Goal: Task Accomplishment & Management: Complete application form

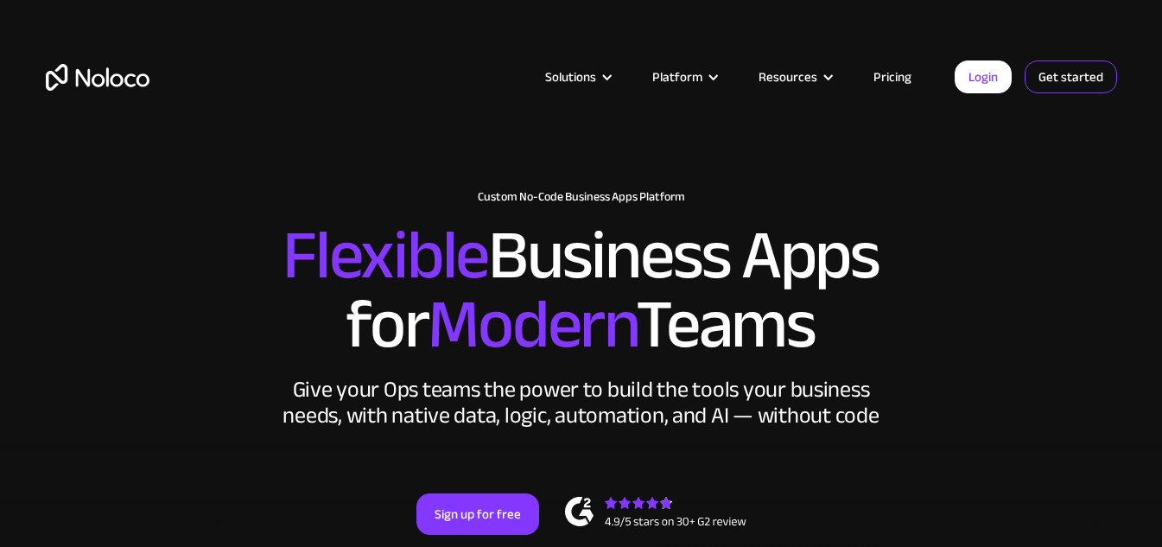
click at [0, 0] on link "Get started" at bounding box center [0, 0] width 0 height 0
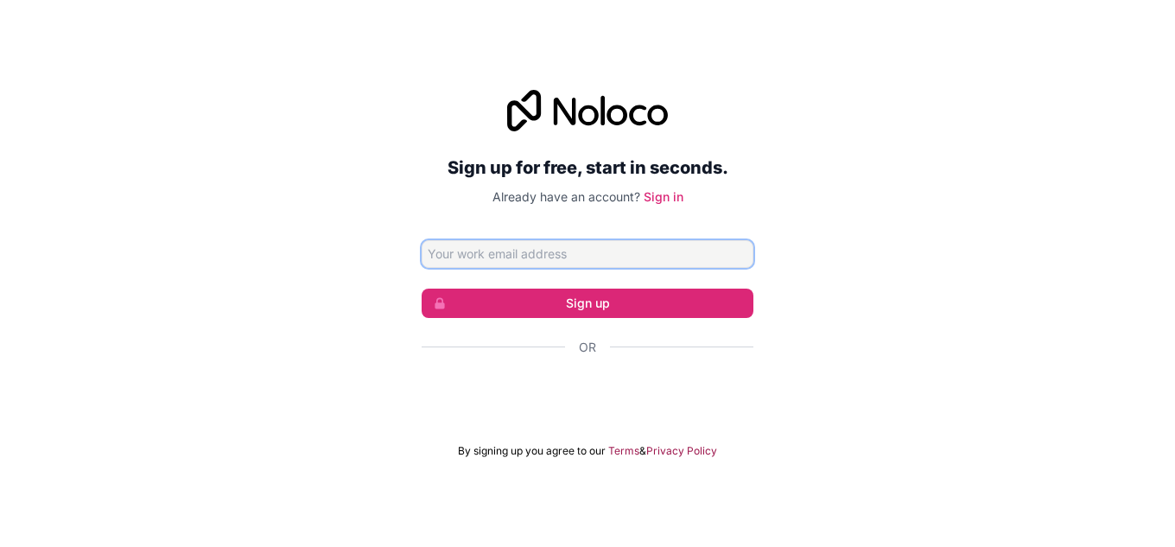
click at [699, 259] on input "Email address" at bounding box center [588, 254] width 332 height 28
paste input "[EMAIL_ADDRESS][DOMAIN_NAME]"
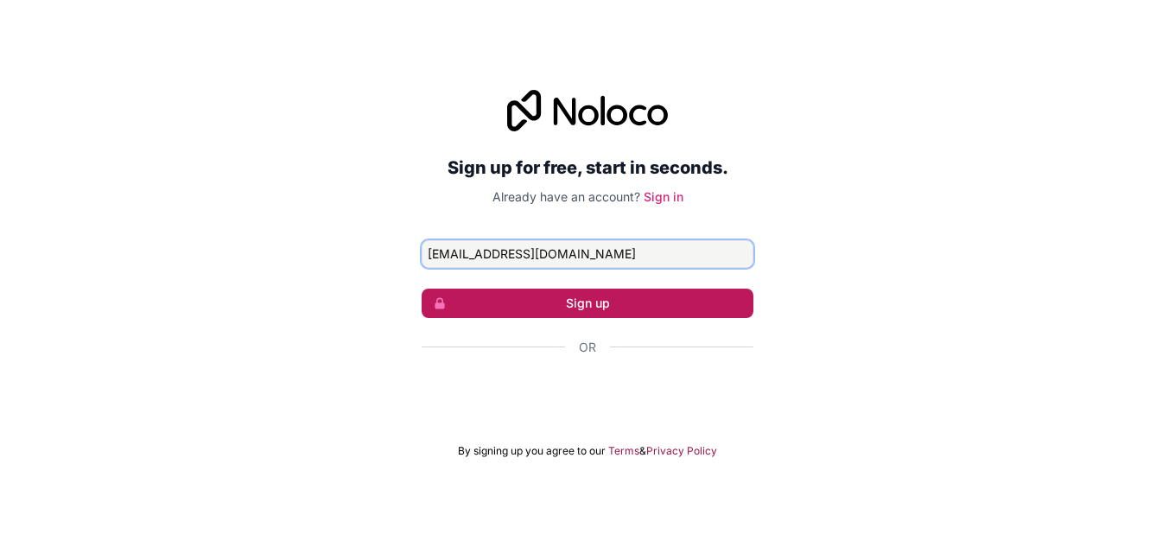
type input "[EMAIL_ADDRESS][DOMAIN_NAME]"
click at [690, 300] on button "Sign up" at bounding box center [588, 303] width 332 height 29
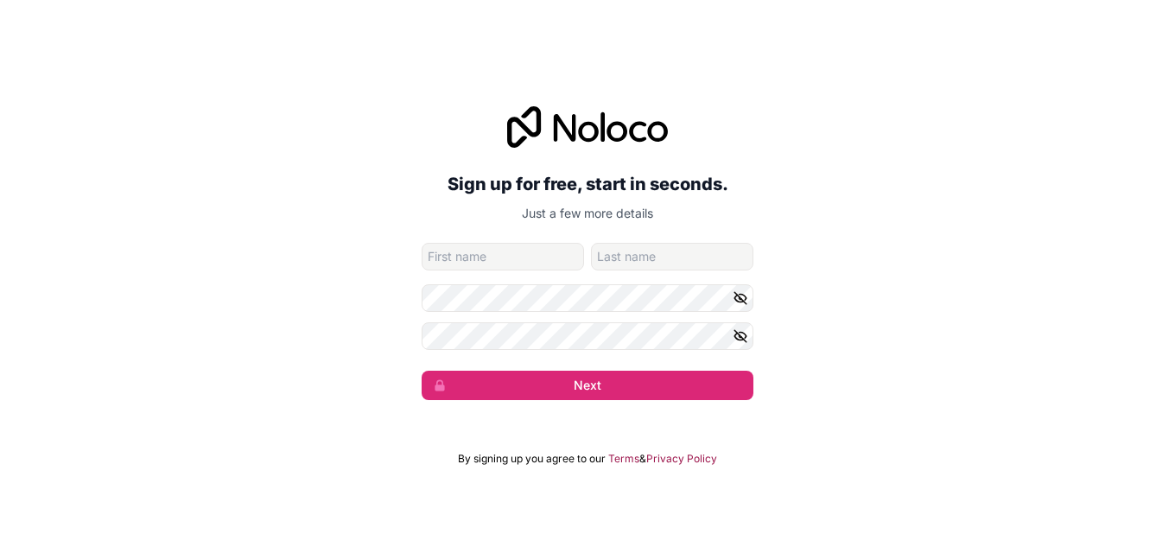
click at [532, 254] on input "given-name" at bounding box center [503, 257] width 162 height 28
click at [533, 249] on input "given-name" at bounding box center [503, 257] width 162 height 28
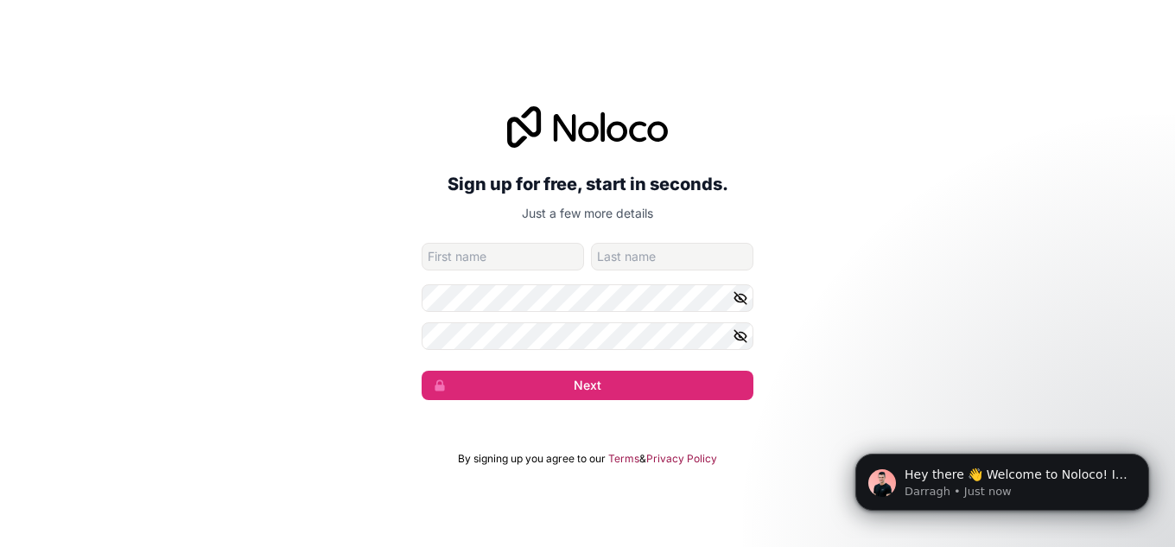
click at [973, 353] on div "Sign up for free, start in seconds. Just a few more details [EMAIL_ADDRESS][DOM…" at bounding box center [587, 253] width 1175 height 342
click at [534, 262] on input "given-name" at bounding box center [503, 257] width 162 height 28
type input "[PERSON_NAME]"
type input "Rose"
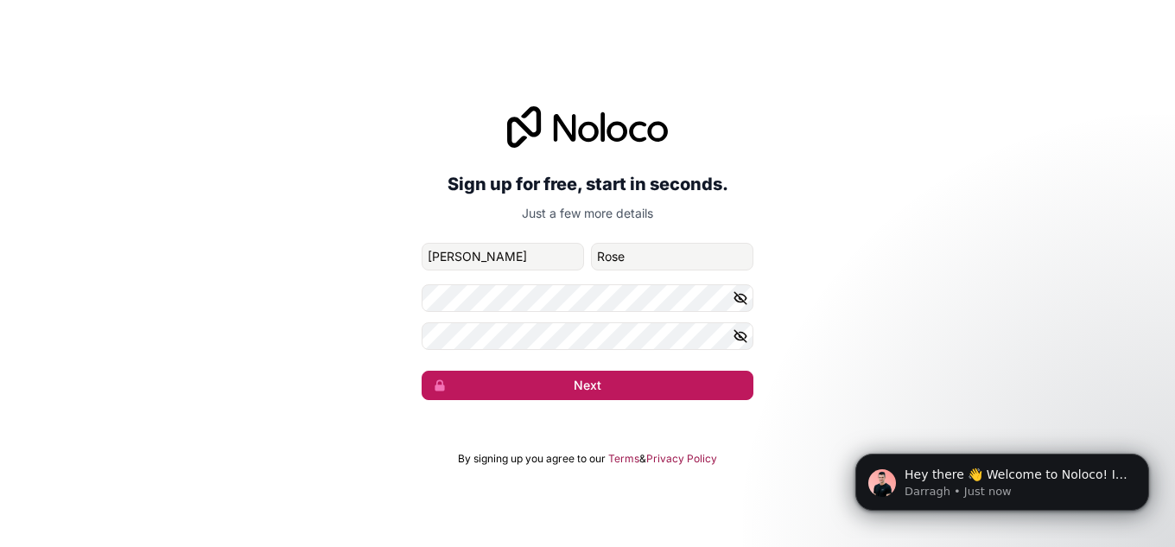
click at [569, 396] on button "Next" at bounding box center [588, 385] width 332 height 29
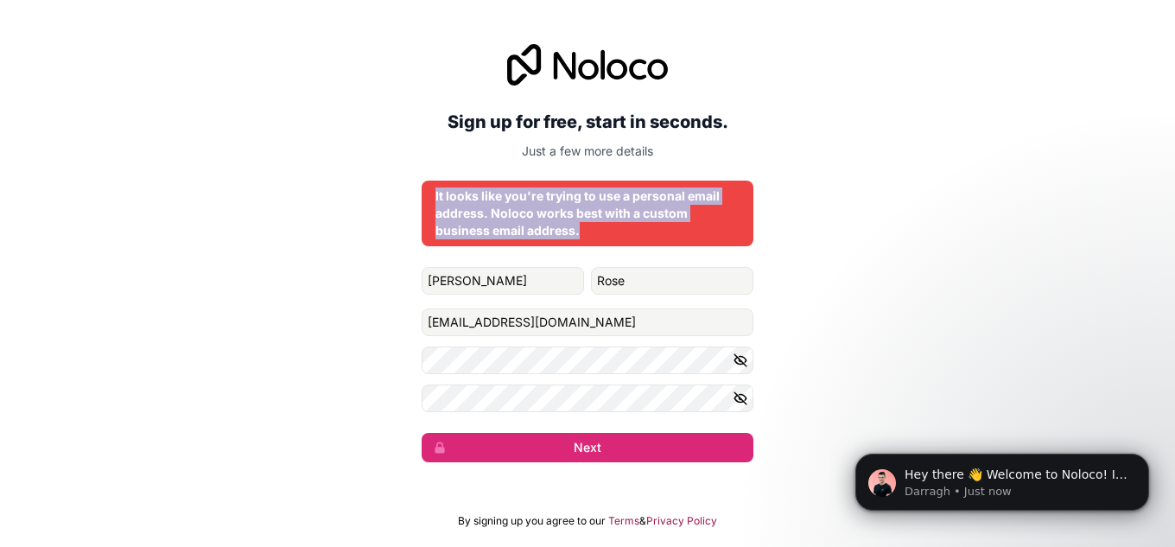
drag, startPoint x: 592, startPoint y: 231, endPoint x: 420, endPoint y: 191, distance: 176.4
click at [420, 191] on div "Sign up for free, start in seconds. Just a few more details It looks like you'r…" at bounding box center [587, 253] width 1175 height 466
copy div "It looks like you're trying to use a personal email address. Noloco works best …"
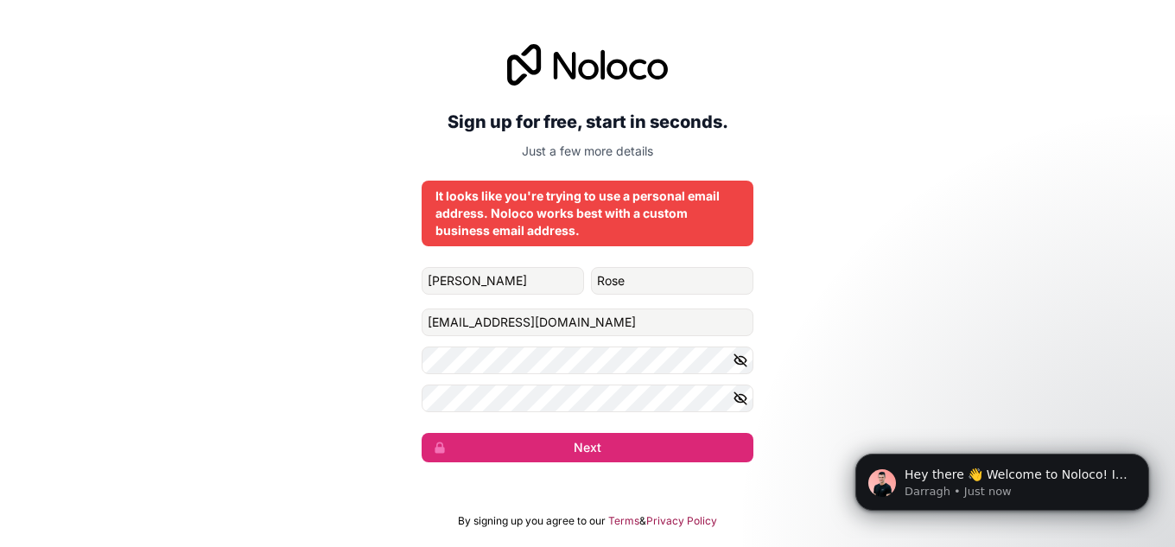
click at [200, 264] on div "Sign up for free, start in seconds. Just a few more details It looks like you'r…" at bounding box center [587, 253] width 1175 height 466
drag, startPoint x: 583, startPoint y: 320, endPoint x: 311, endPoint y: 314, distance: 272.1
click at [311, 314] on div "Sign up for free, start in seconds. Just a few more details It looks like you'r…" at bounding box center [587, 253] width 1175 height 466
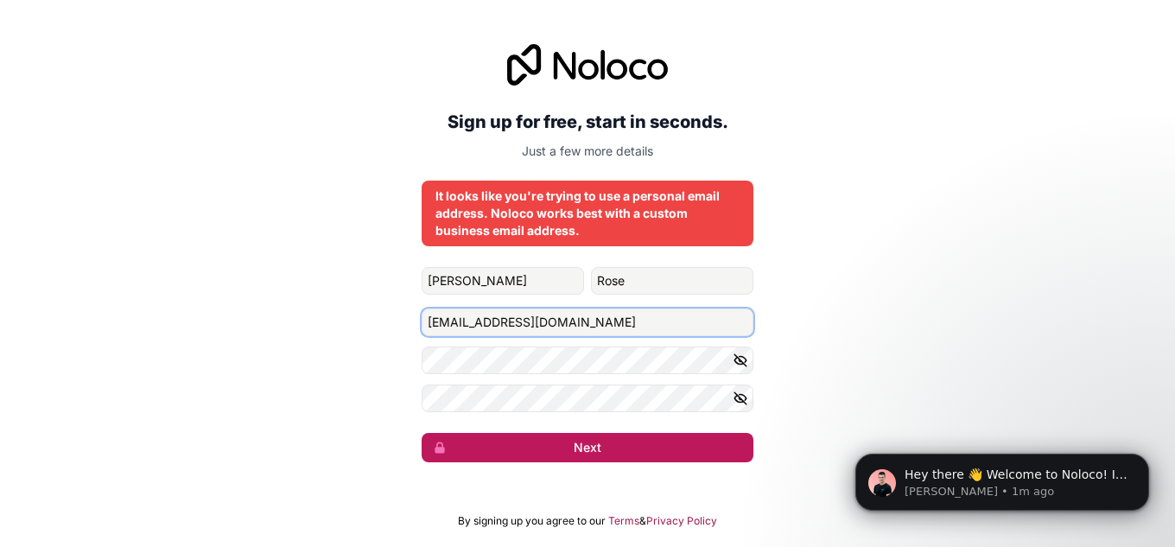
paste input "[PERSON_NAME]"
type input "[PERSON_NAME][EMAIL_ADDRESS][DOMAIN_NAME]"
click at [610, 449] on button "Next" at bounding box center [588, 447] width 332 height 29
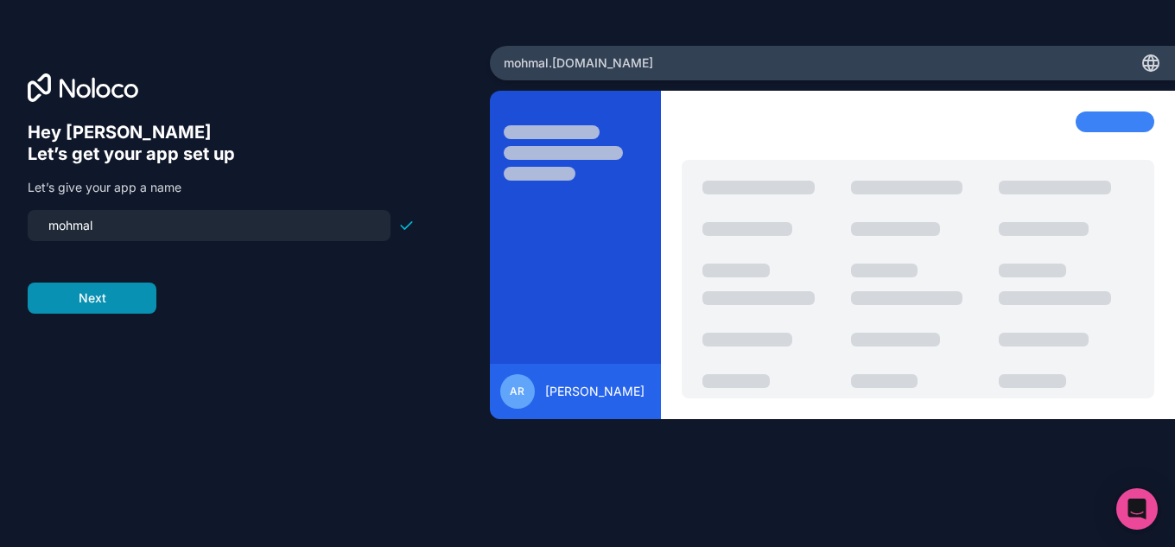
click at [111, 300] on button "Next" at bounding box center [92, 297] width 129 height 31
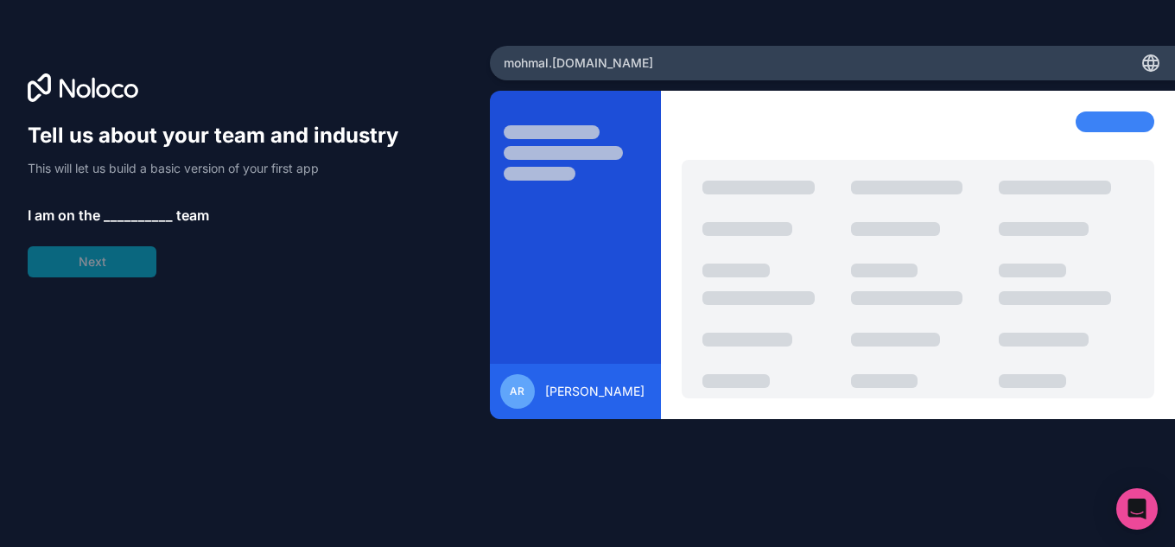
click at [117, 265] on div "Tell us about your team and industry This will let us build a basic version of …" at bounding box center [221, 199] width 387 height 155
click at [136, 213] on span "__________" at bounding box center [138, 215] width 69 height 21
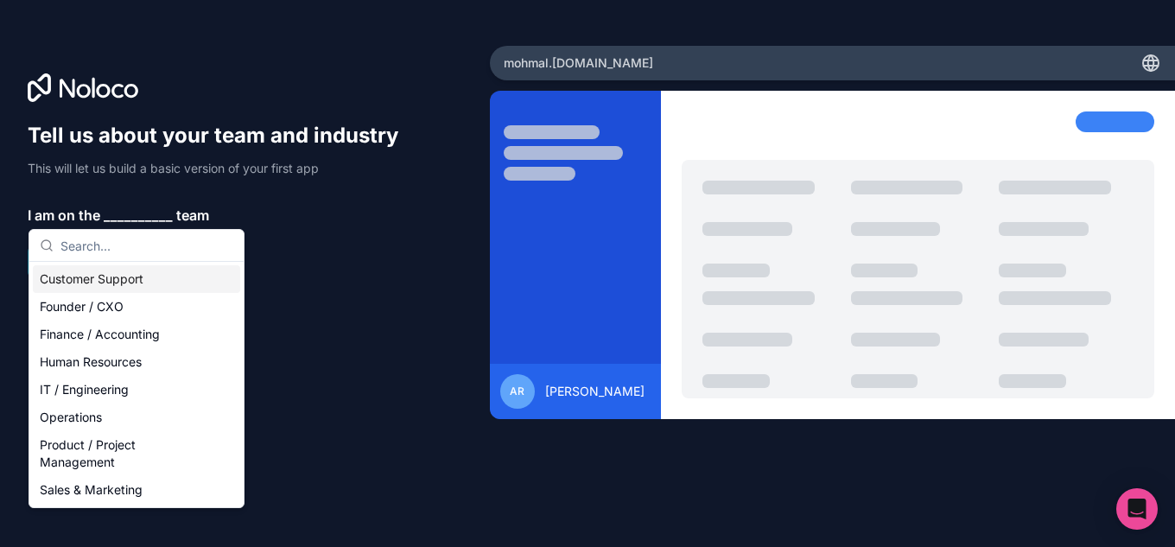
click at [148, 283] on div "Customer Support" at bounding box center [136, 279] width 207 height 28
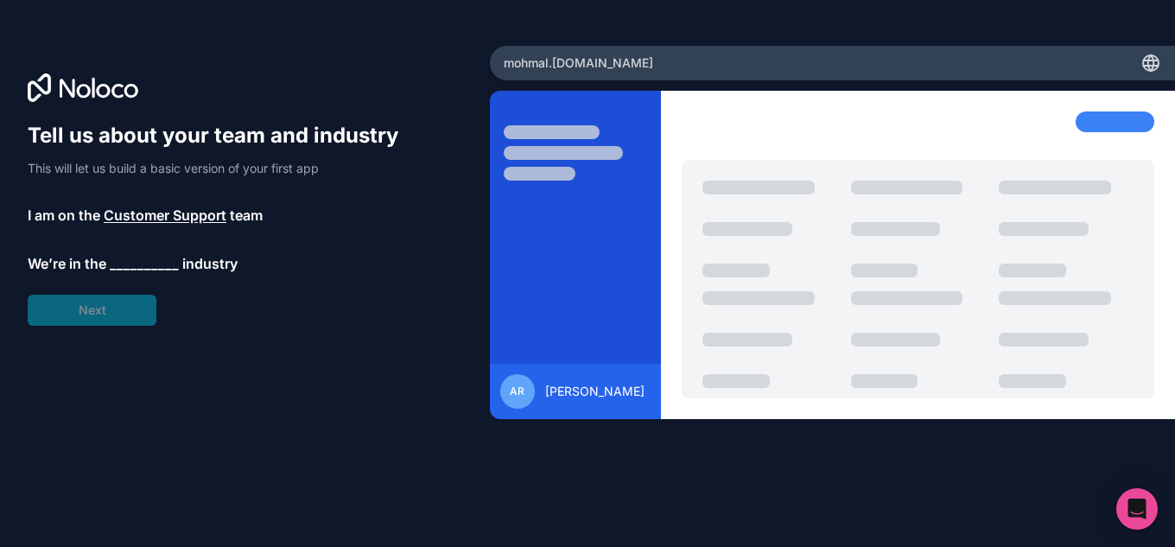
click at [140, 248] on div "Tell us about your team and industry This will let us build a basic version of …" at bounding box center [221, 224] width 387 height 204
click at [150, 270] on span "__________" at bounding box center [144, 263] width 69 height 21
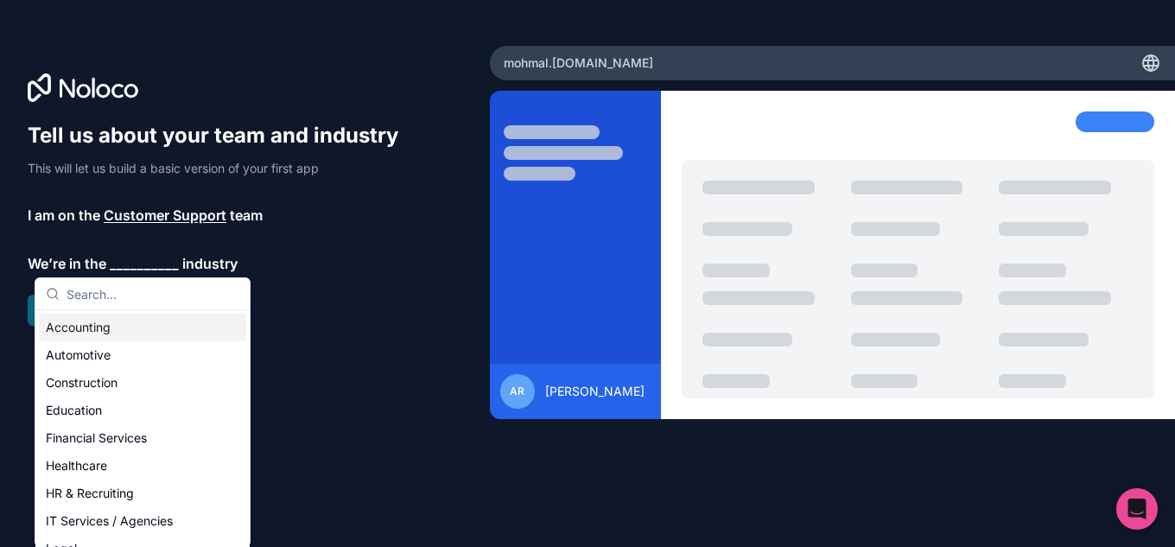
click at [168, 327] on div "Accounting" at bounding box center [142, 328] width 207 height 28
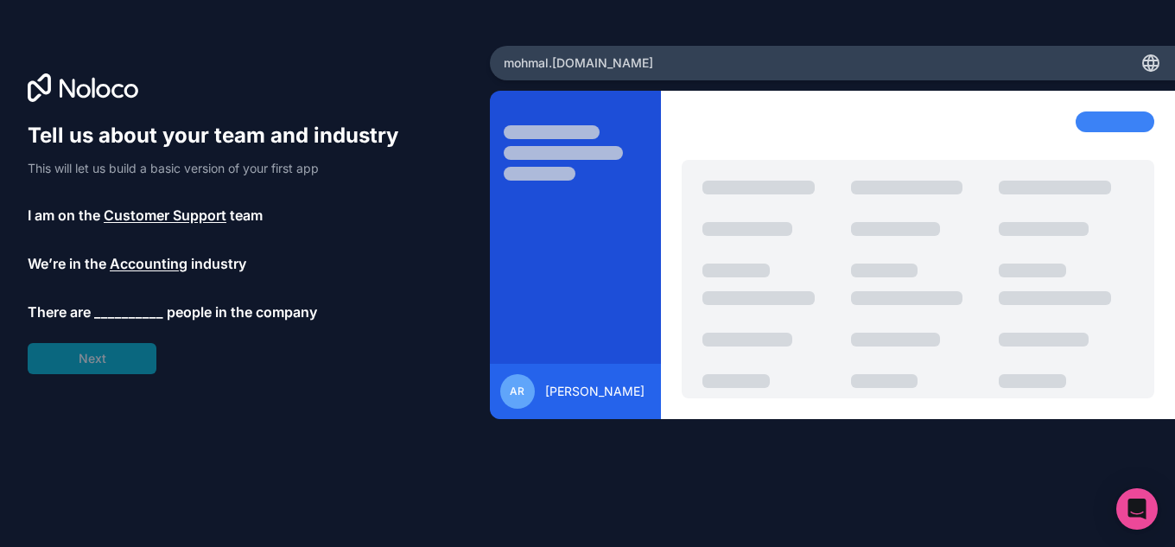
click at [130, 313] on span "__________" at bounding box center [128, 311] width 69 height 21
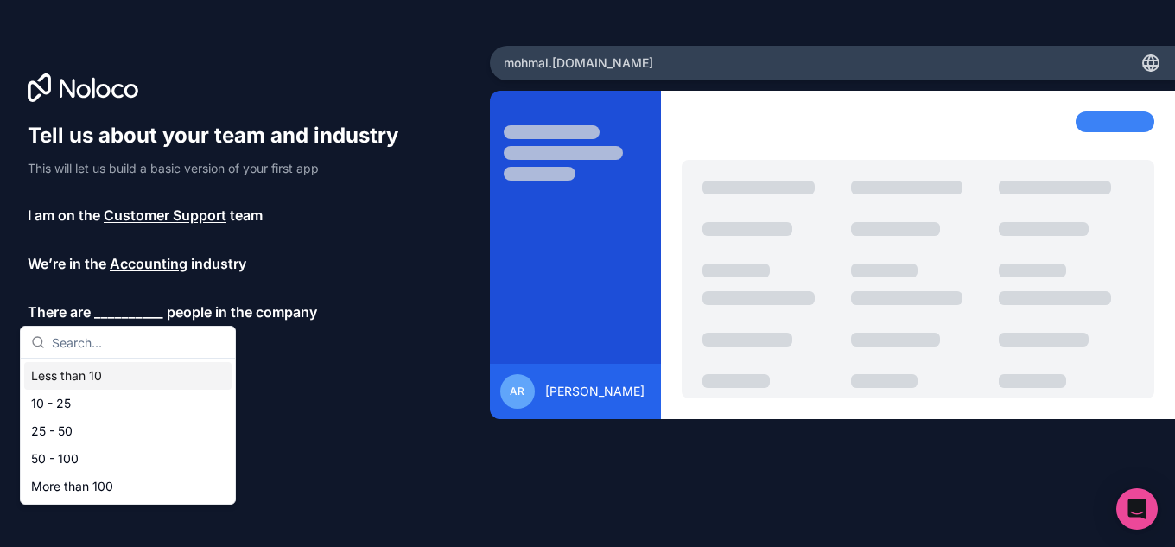
click at [164, 378] on div "Less than 10" at bounding box center [127, 376] width 207 height 28
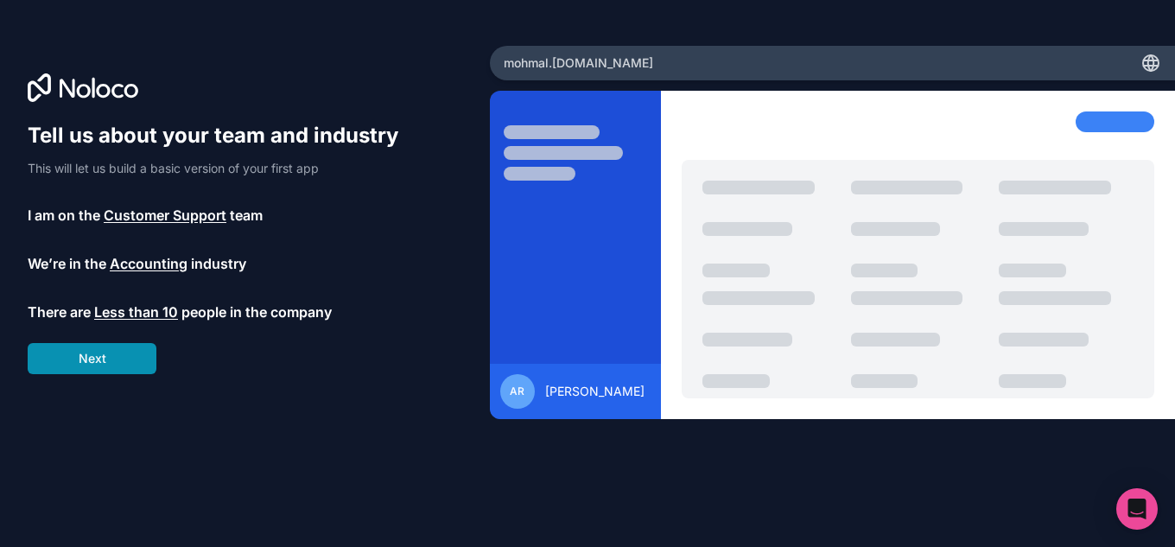
click at [114, 366] on button "Next" at bounding box center [92, 358] width 129 height 31
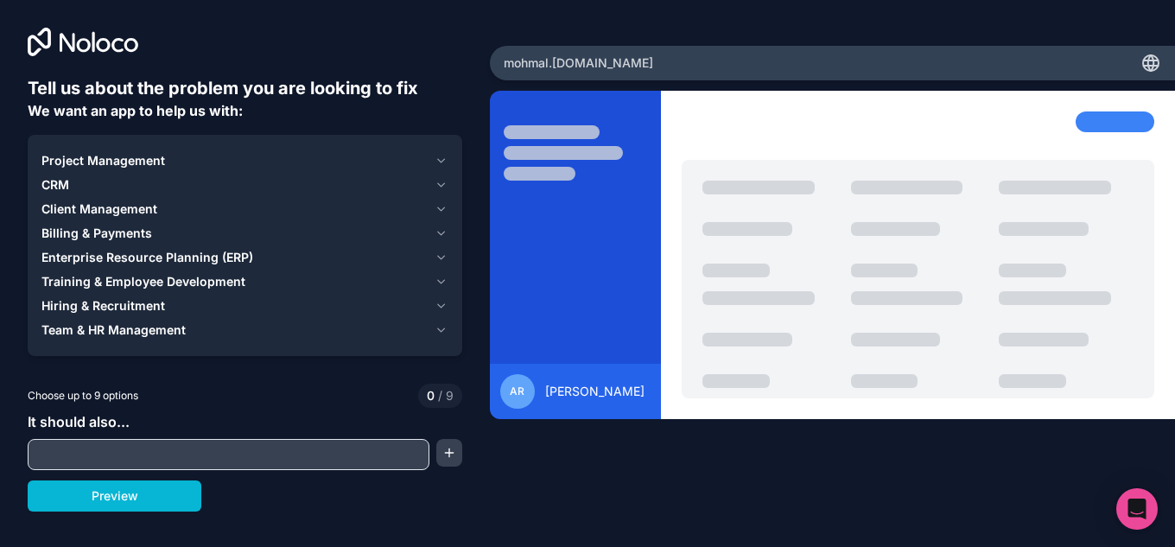
click at [198, 461] on input "text" at bounding box center [228, 454] width 393 height 24
click at [319, 239] on div "Billing & Payments" at bounding box center [234, 233] width 386 height 17
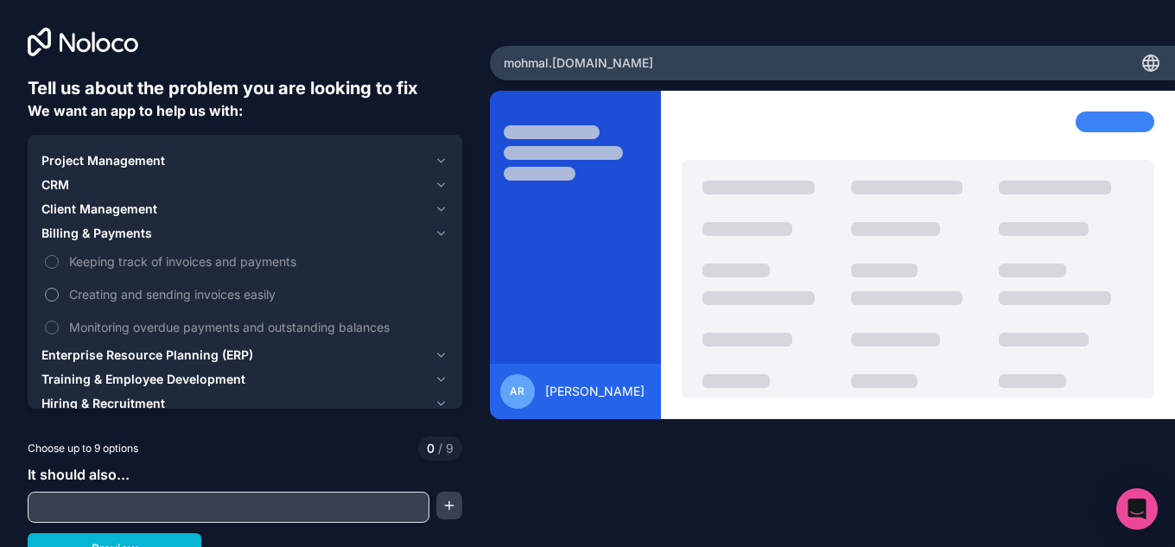
click at [140, 309] on label "Creating and sending invoices easily" at bounding box center [244, 294] width 407 height 32
click at [59, 301] on button "Creating and sending invoices easily" at bounding box center [52, 295] width 14 height 14
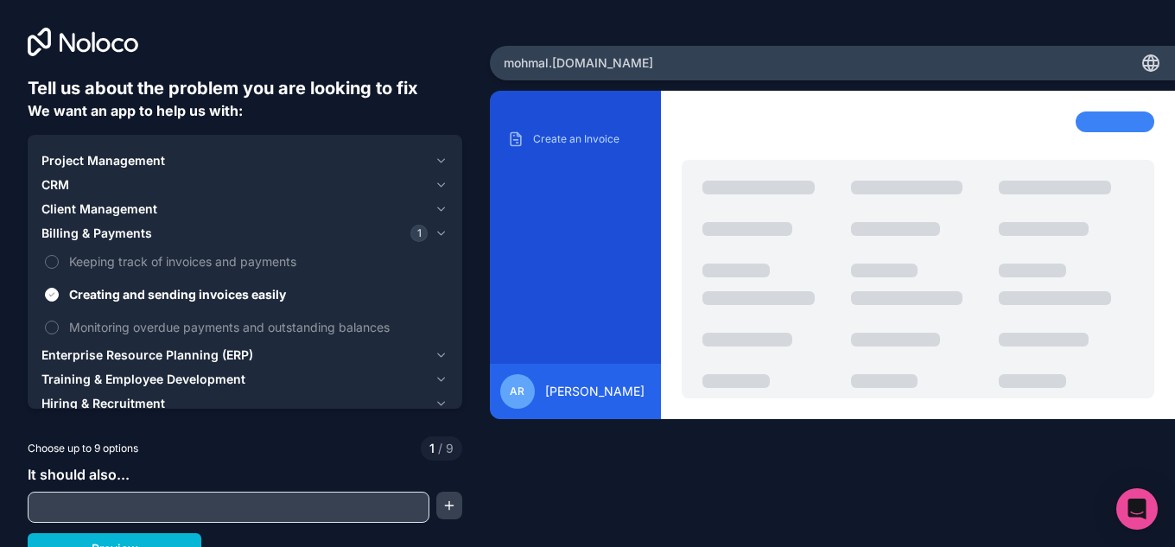
click at [934, 86] on div "mohmal .[DOMAIN_NAME] Create an Invoice AR [PERSON_NAME]" at bounding box center [832, 274] width 685 height 456
click at [298, 505] on input "text" at bounding box center [228, 507] width 393 height 24
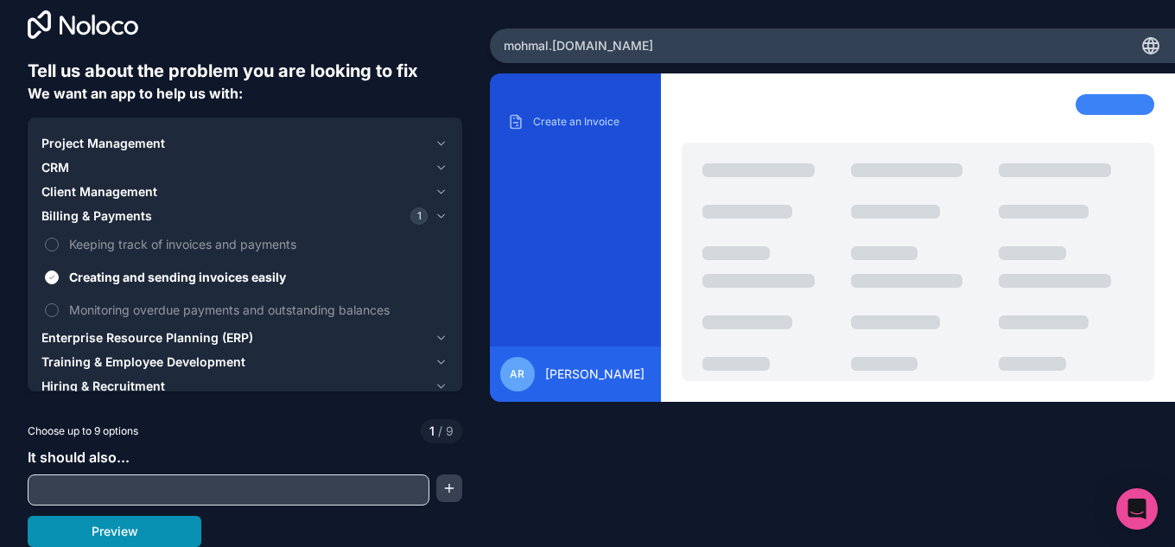
click at [166, 542] on button "Preview" at bounding box center [115, 531] width 174 height 31
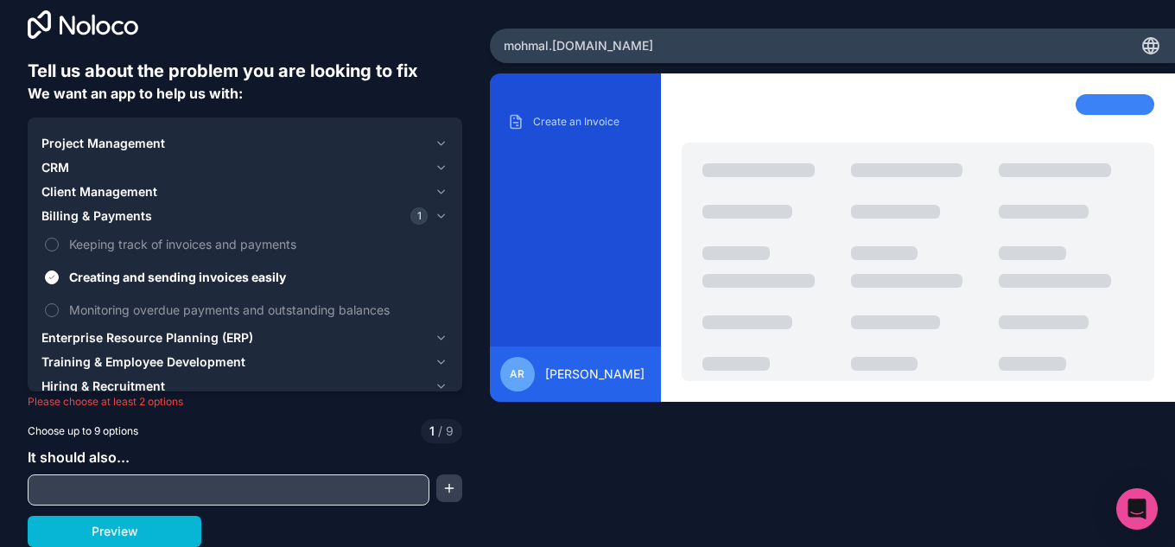
click at [162, 358] on span "Training & Employee Development" at bounding box center [143, 361] width 204 height 17
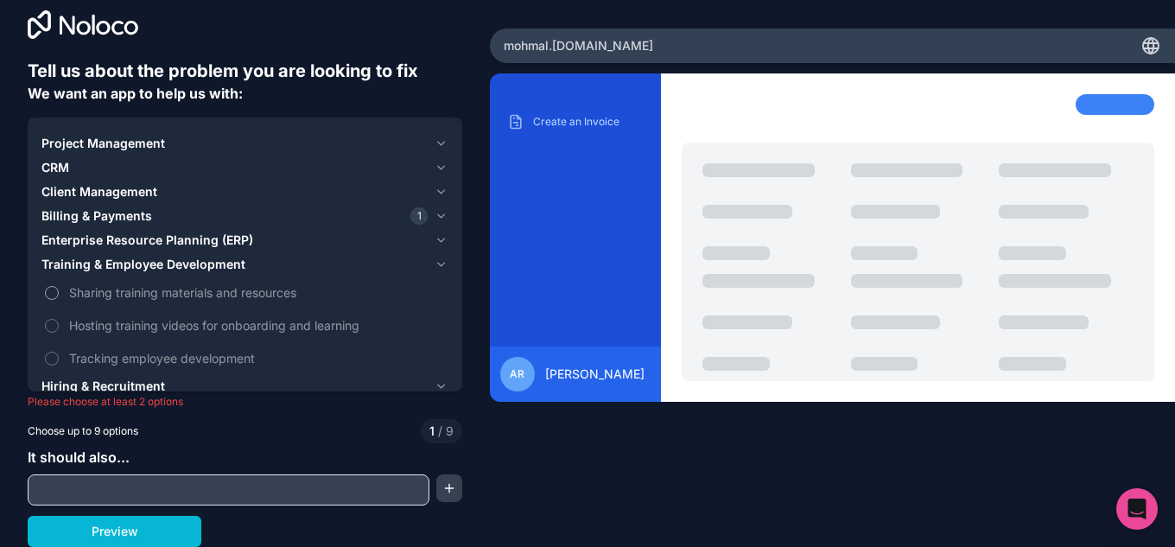
click at [178, 305] on label "Sharing training materials and resources" at bounding box center [244, 292] width 407 height 32
click at [59, 300] on button "Sharing training materials and resources" at bounding box center [52, 293] width 14 height 14
click at [188, 324] on span "Hosting training videos for onboarding and learning" at bounding box center [257, 325] width 376 height 18
click at [59, 324] on button "Hosting training videos for onboarding and learning" at bounding box center [52, 326] width 14 height 14
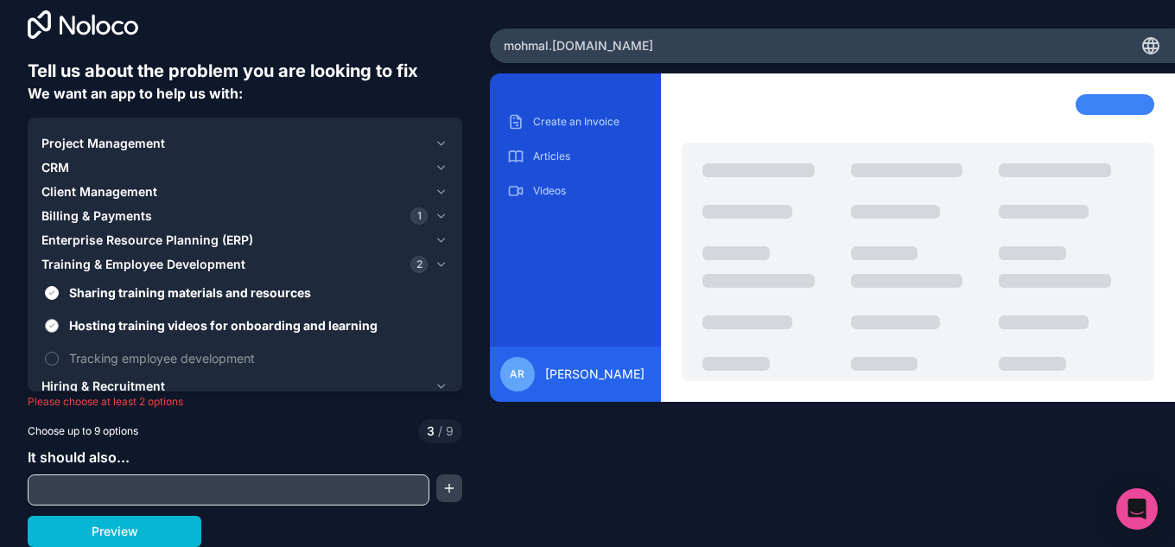
drag, startPoint x: 179, startPoint y: 529, endPoint x: 390, endPoint y: 324, distance: 293.8
click at [390, 324] on div "Tell us about the problem you are looking to fix We want an app to help us with…" at bounding box center [245, 303] width 434 height 488
click at [283, 285] on span "Sharing training materials and resources" at bounding box center [257, 292] width 376 height 18
click at [59, 286] on button "Sharing training materials and resources" at bounding box center [52, 293] width 14 height 14
click at [290, 322] on span "Hosting training videos for onboarding and learning" at bounding box center [257, 325] width 376 height 18
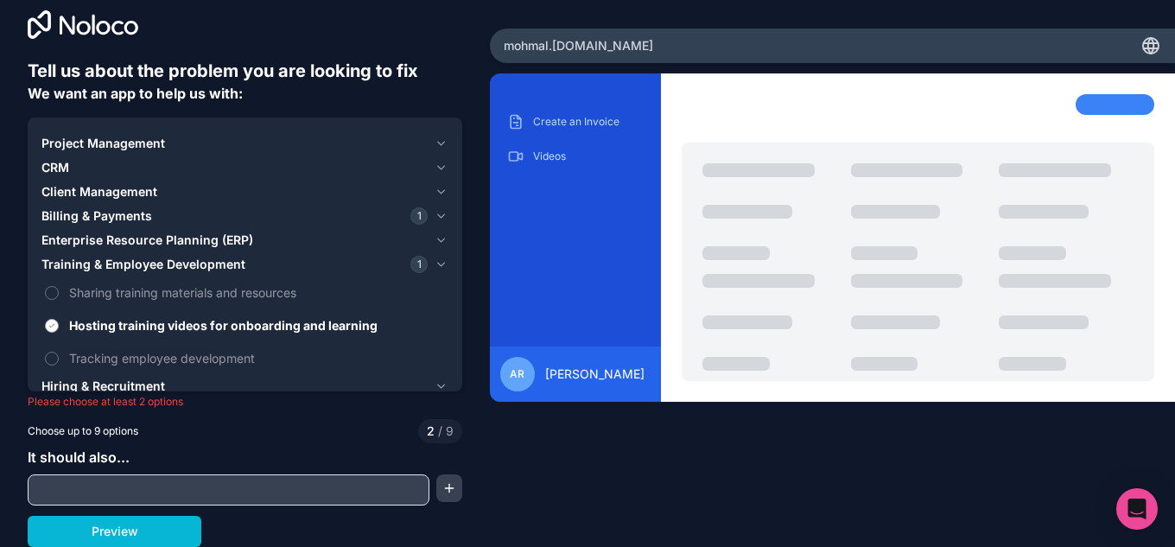
click at [59, 322] on button "Hosting training videos for onboarding and learning" at bounding box center [52, 326] width 14 height 14
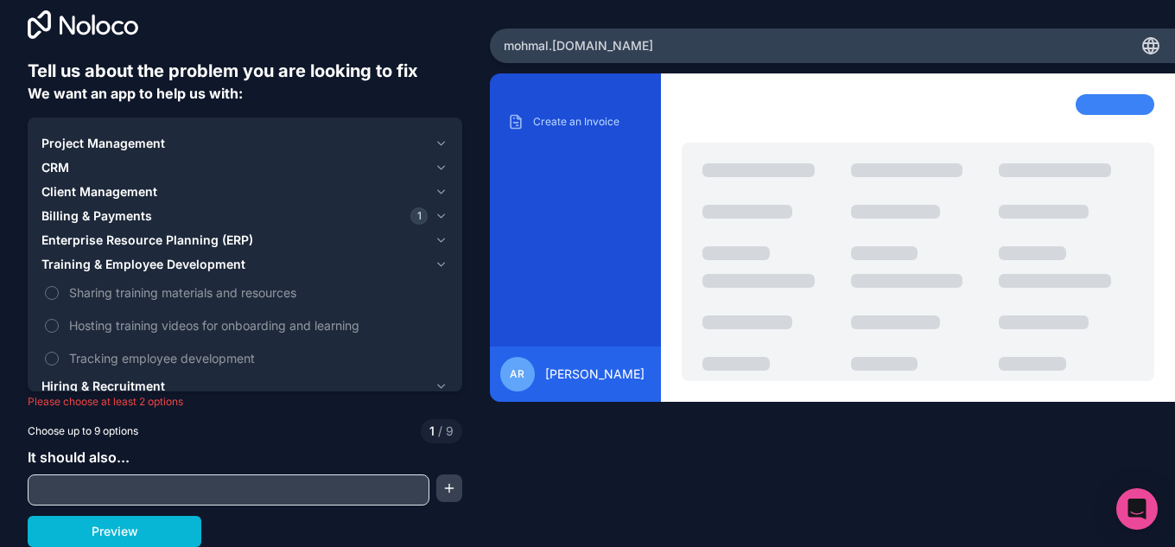
click at [253, 147] on div "Project Management" at bounding box center [234, 143] width 386 height 17
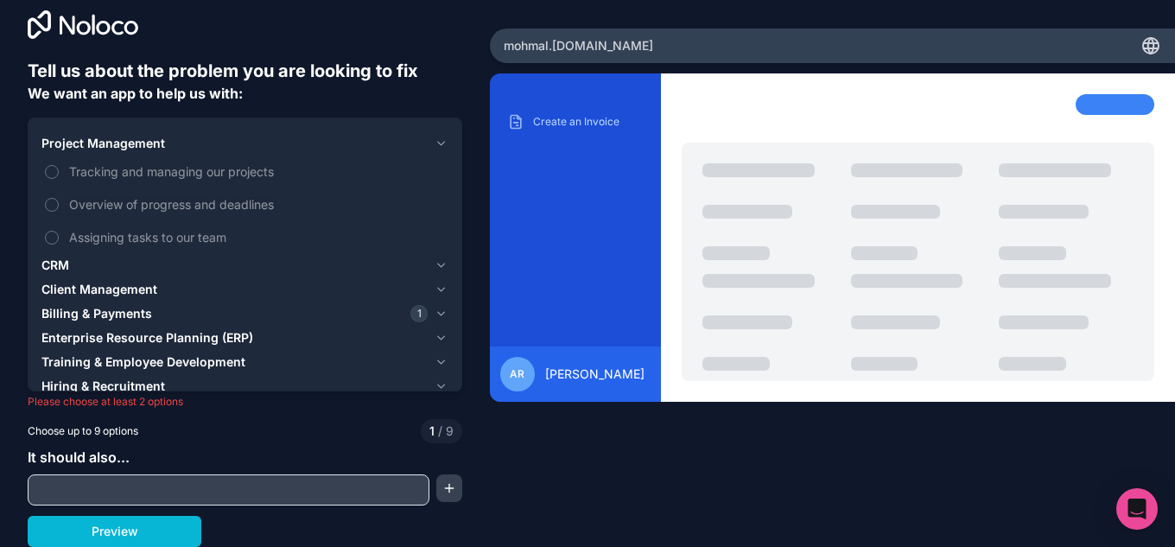
click at [253, 147] on div "Project Management" at bounding box center [234, 143] width 386 height 17
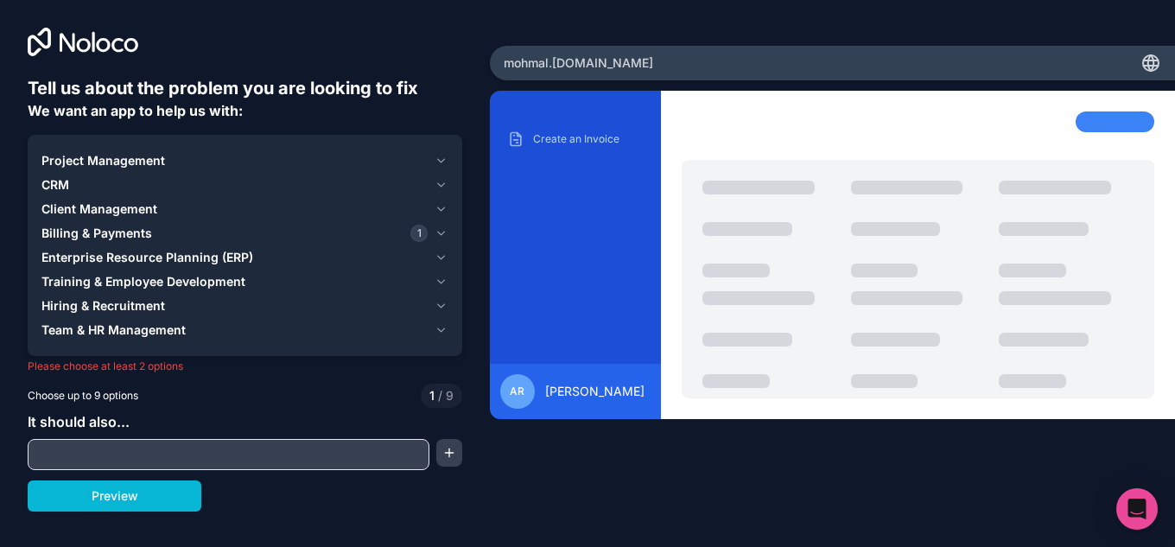
click at [252, 162] on div "Project Management" at bounding box center [234, 160] width 386 height 17
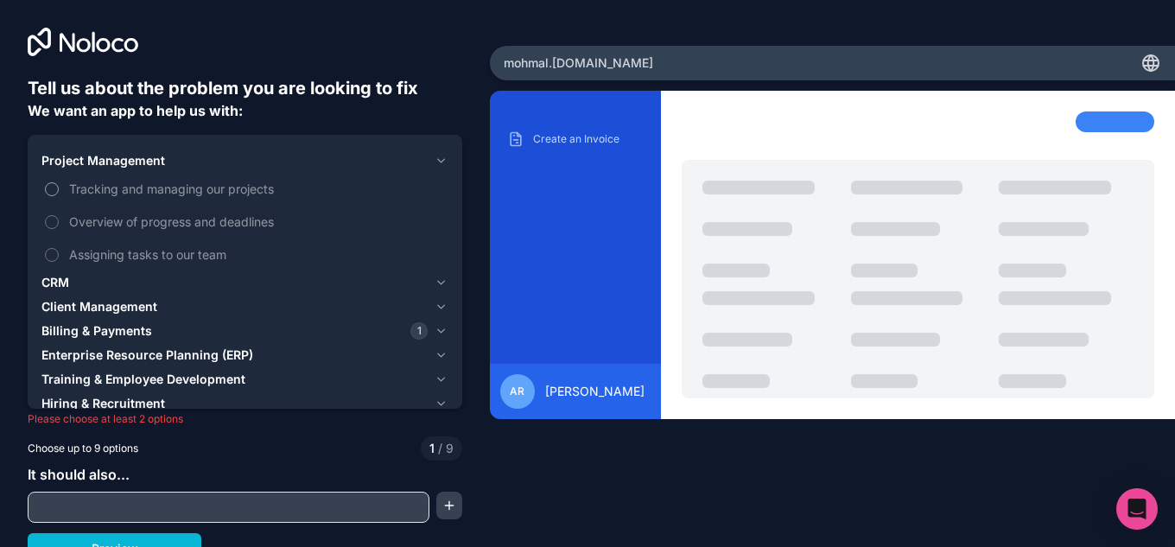
click at [207, 194] on span "Tracking and managing our projects" at bounding box center [257, 189] width 376 height 18
click at [59, 194] on button "Tracking and managing our projects" at bounding box center [52, 189] width 14 height 14
click at [196, 278] on div "CRM" at bounding box center [234, 282] width 386 height 17
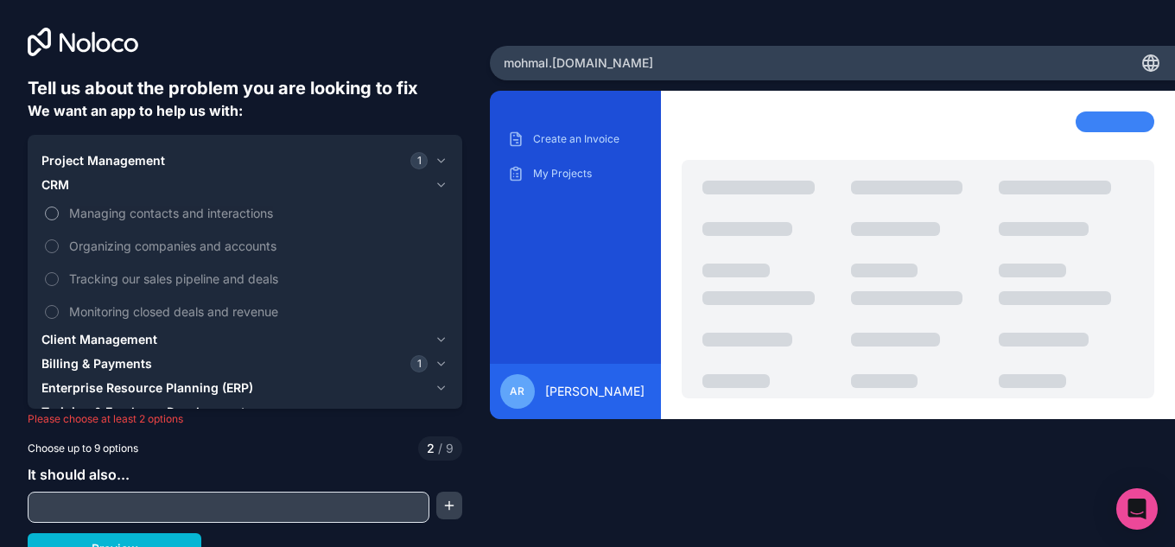
click at [228, 216] on span "Managing contacts and interactions" at bounding box center [257, 213] width 376 height 18
click at [59, 216] on button "Managing contacts and interactions" at bounding box center [52, 213] width 14 height 14
click at [191, 346] on div "Client Management" at bounding box center [234, 339] width 386 height 17
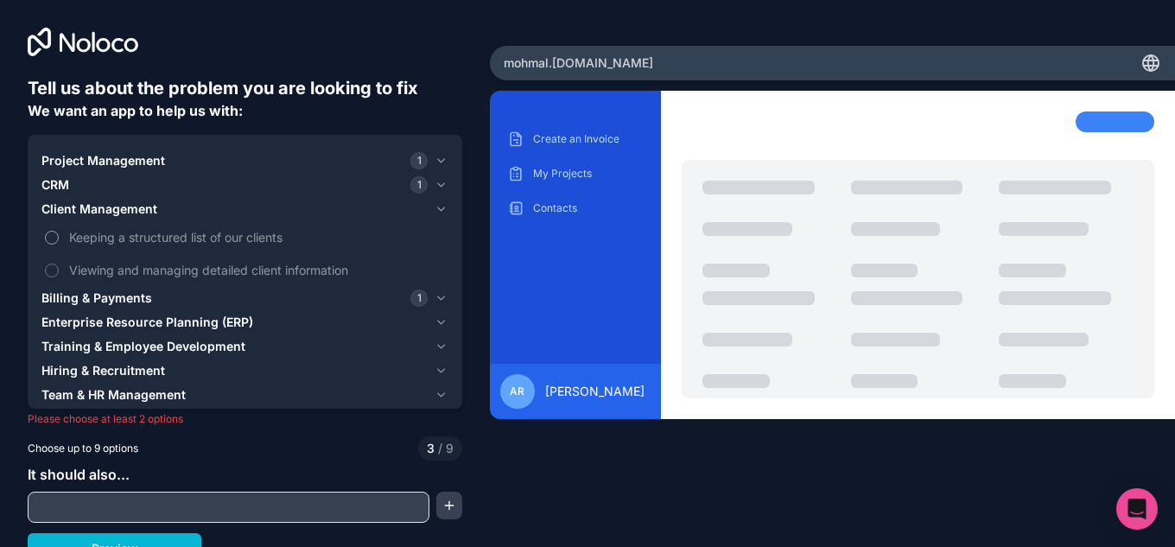
click at [225, 244] on span "Keeping a structured list of our clients" at bounding box center [257, 237] width 376 height 18
click at [59, 244] on button "Keeping a structured list of our clients" at bounding box center [52, 238] width 14 height 14
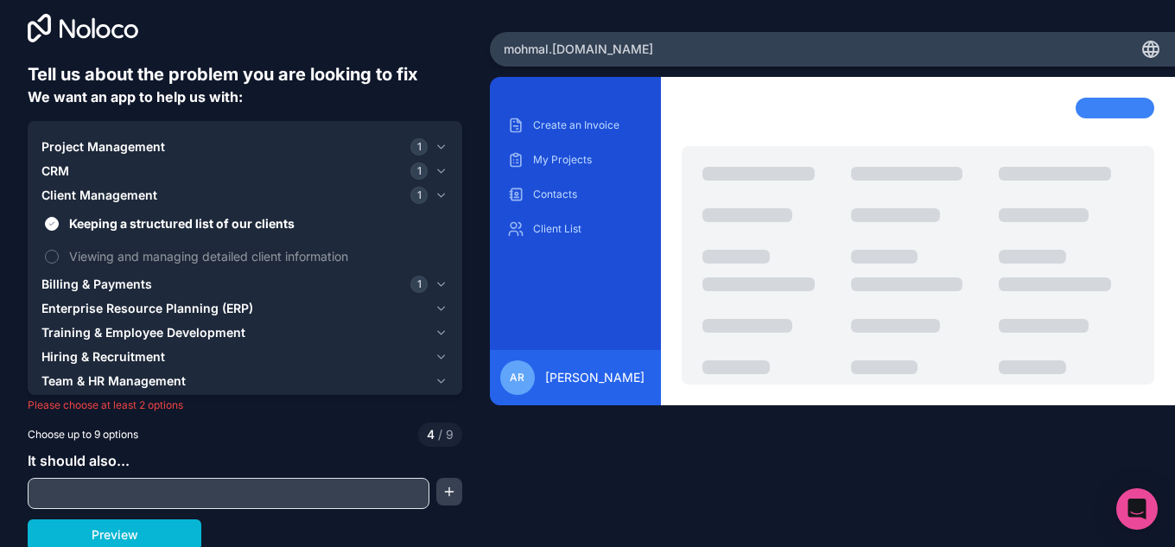
scroll to position [17, 0]
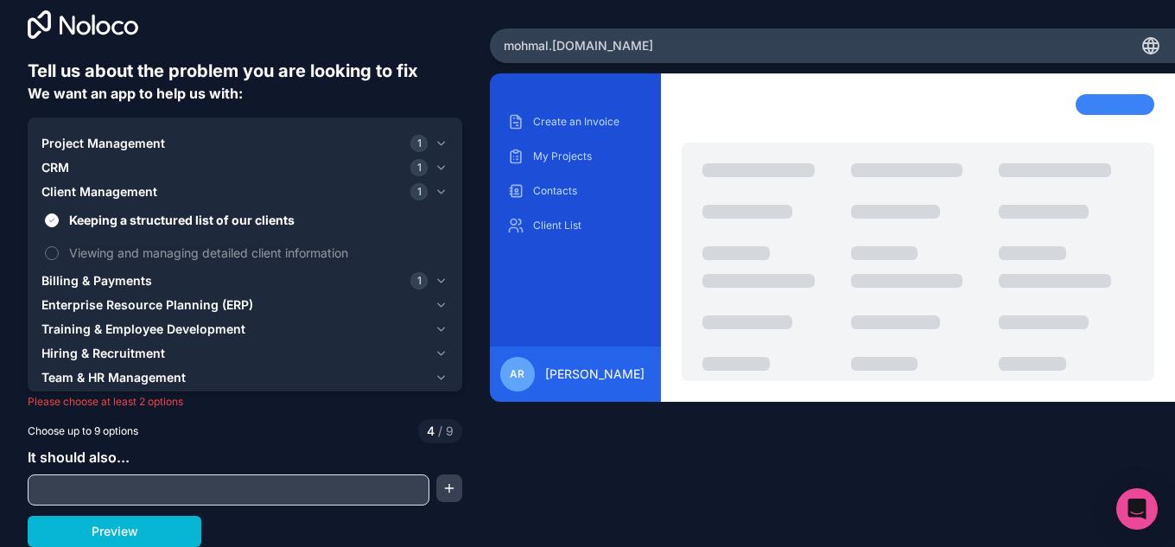
click at [177, 282] on div "Billing & Payments 1" at bounding box center [234, 280] width 386 height 17
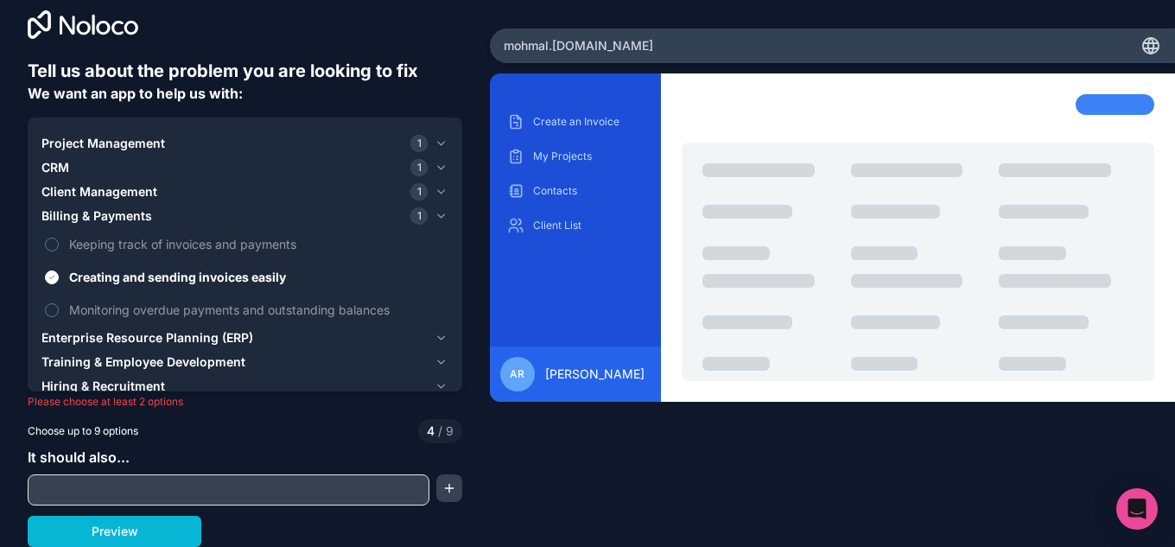
click at [213, 342] on span "Enterprise Resource Planning (ERP)" at bounding box center [147, 337] width 212 height 17
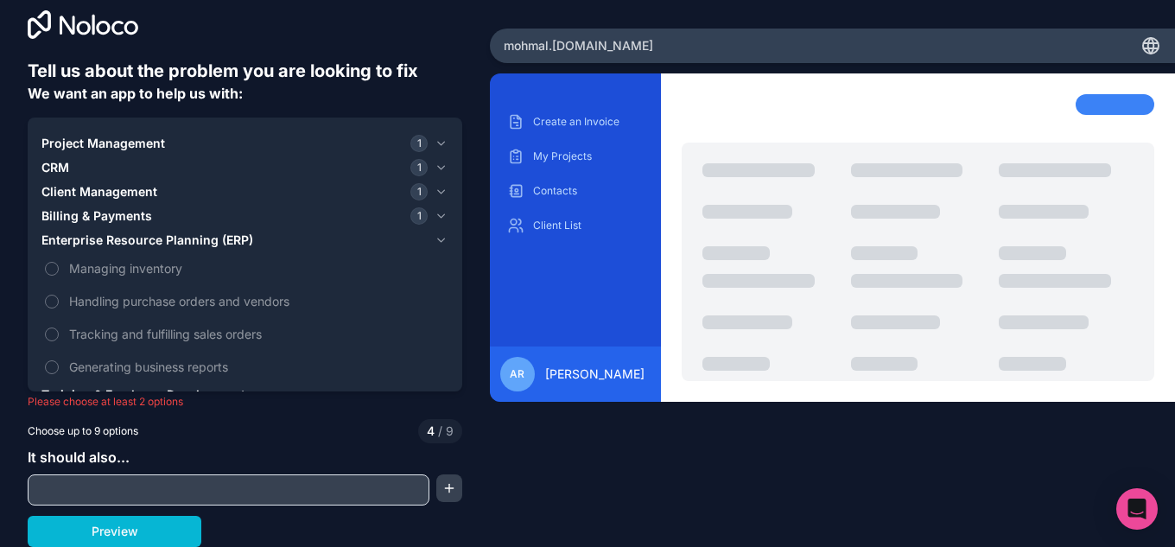
click at [212, 242] on span "Enterprise Resource Planning (ERP)" at bounding box center [147, 240] width 212 height 17
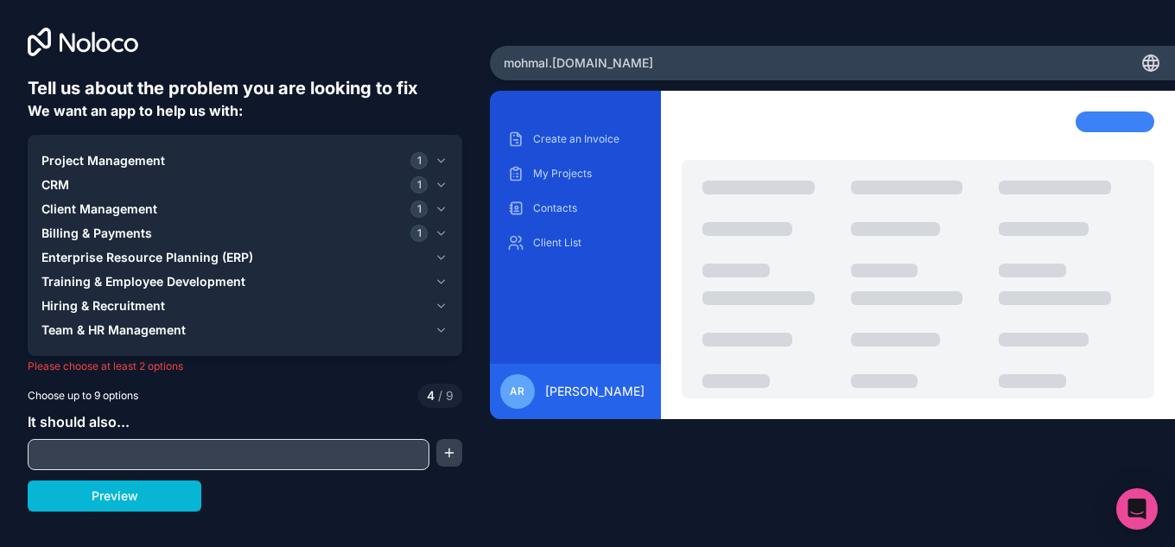
scroll to position [0, 0]
click at [187, 479] on div "Tell us about the problem you are looking to fix We want an app to help us with…" at bounding box center [245, 293] width 434 height 435
click at [177, 491] on button "Preview" at bounding box center [115, 495] width 174 height 31
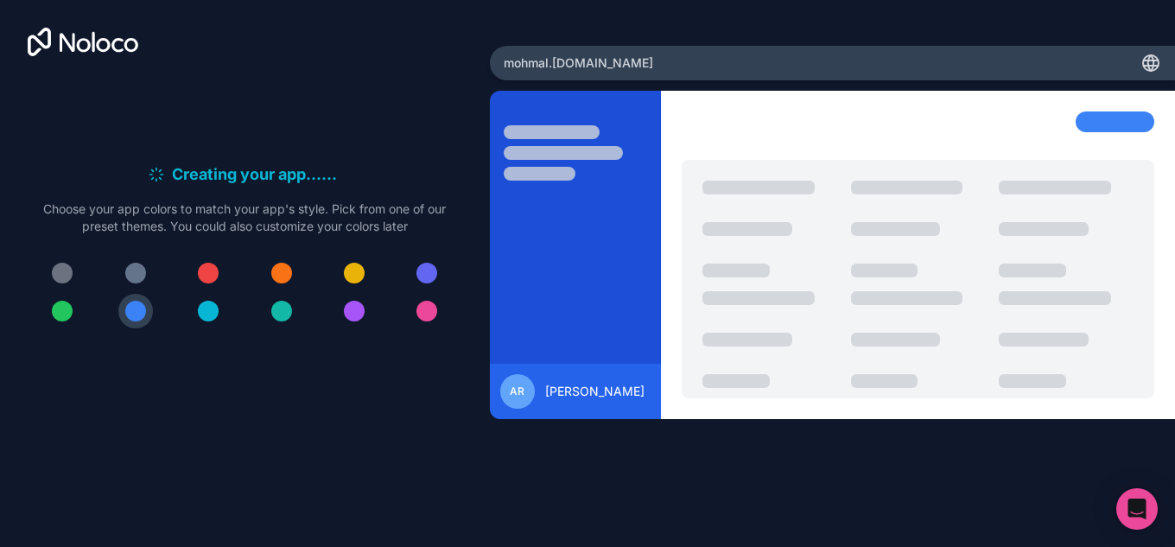
click at [362, 164] on div "Creating your app... . . ." at bounding box center [245, 174] width 434 height 24
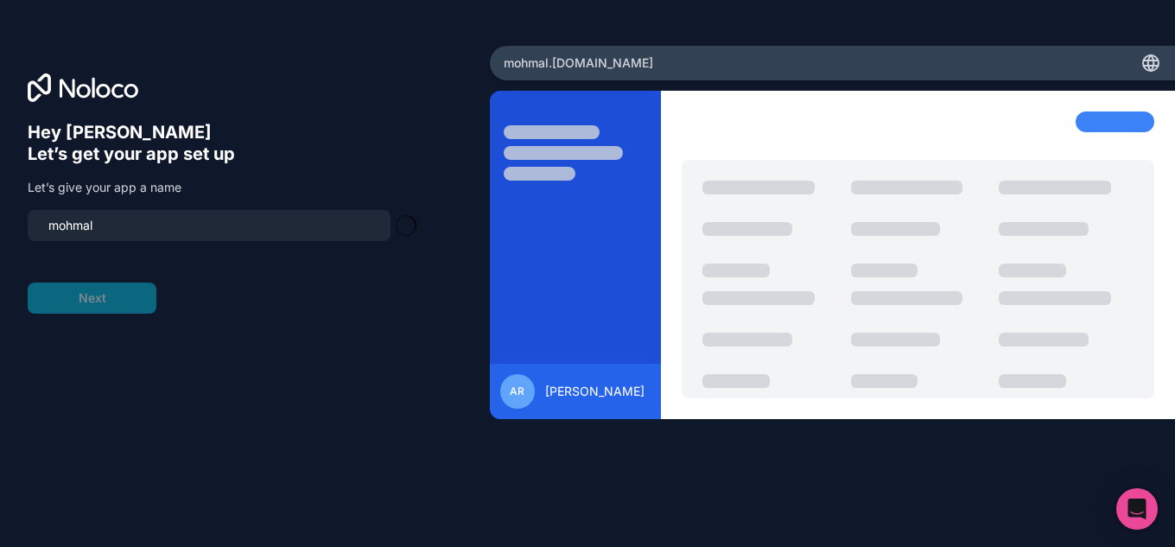
type input "mohmal-app"
click at [127, 300] on button "Next" at bounding box center [92, 297] width 129 height 31
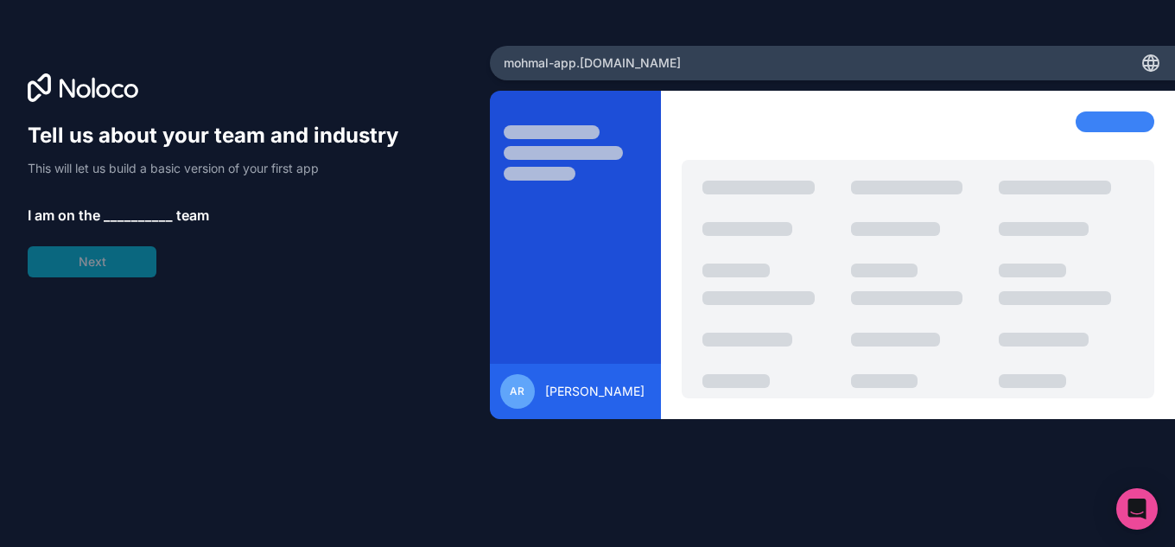
click at [150, 264] on div "Tell us about your team and industry This will let us build a basic version of …" at bounding box center [221, 199] width 387 height 155
click at [157, 209] on span "__________" at bounding box center [138, 215] width 69 height 21
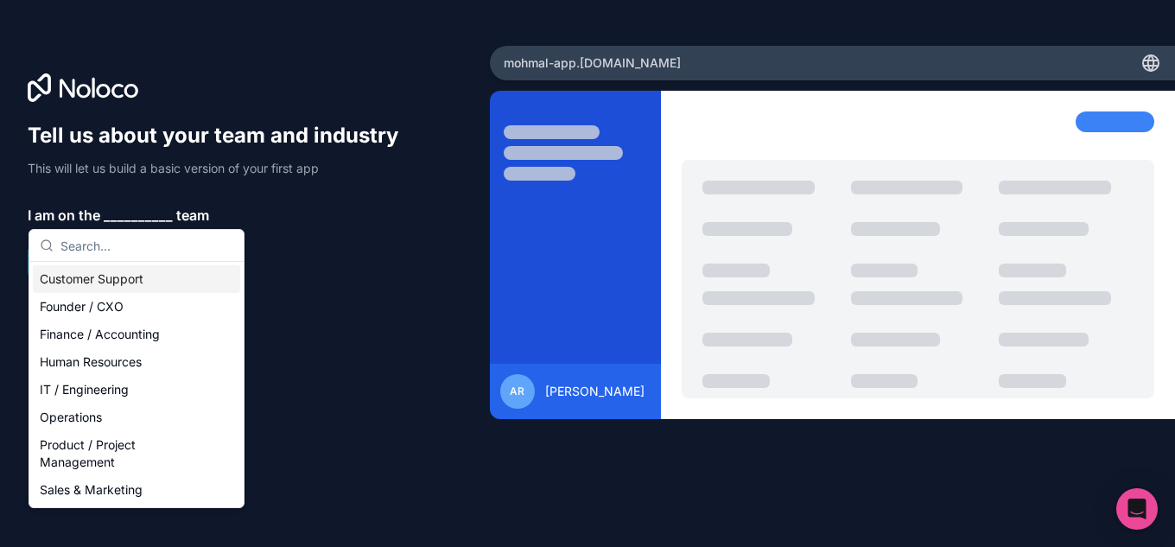
click at [130, 277] on div "Customer Support" at bounding box center [136, 279] width 207 height 28
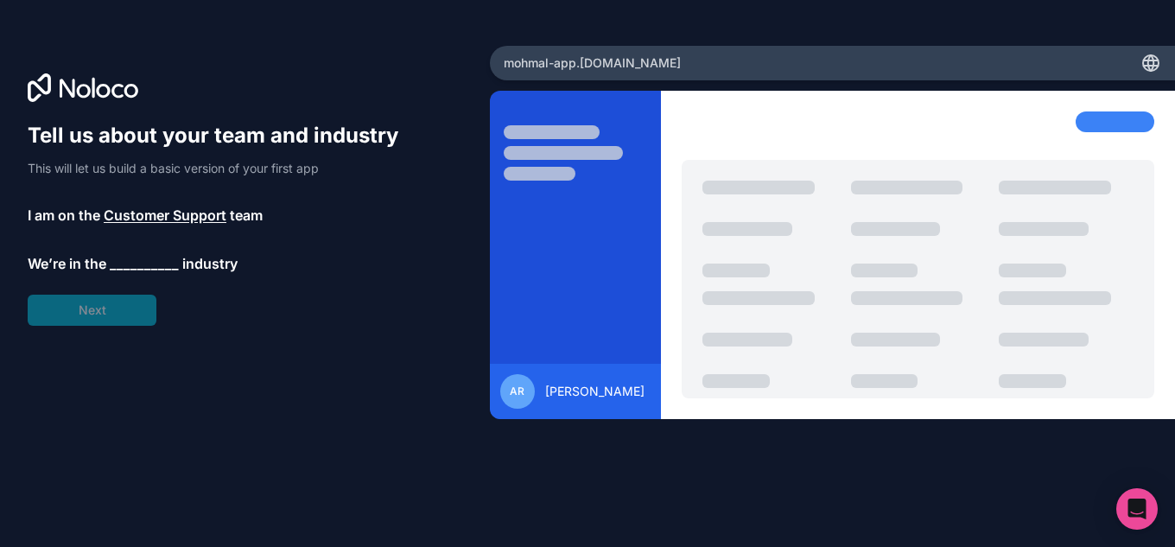
click at [98, 305] on div "Tell us about your team and industry This will let us build a basic version of …" at bounding box center [221, 224] width 387 height 204
click at [129, 263] on span "__________" at bounding box center [144, 263] width 69 height 21
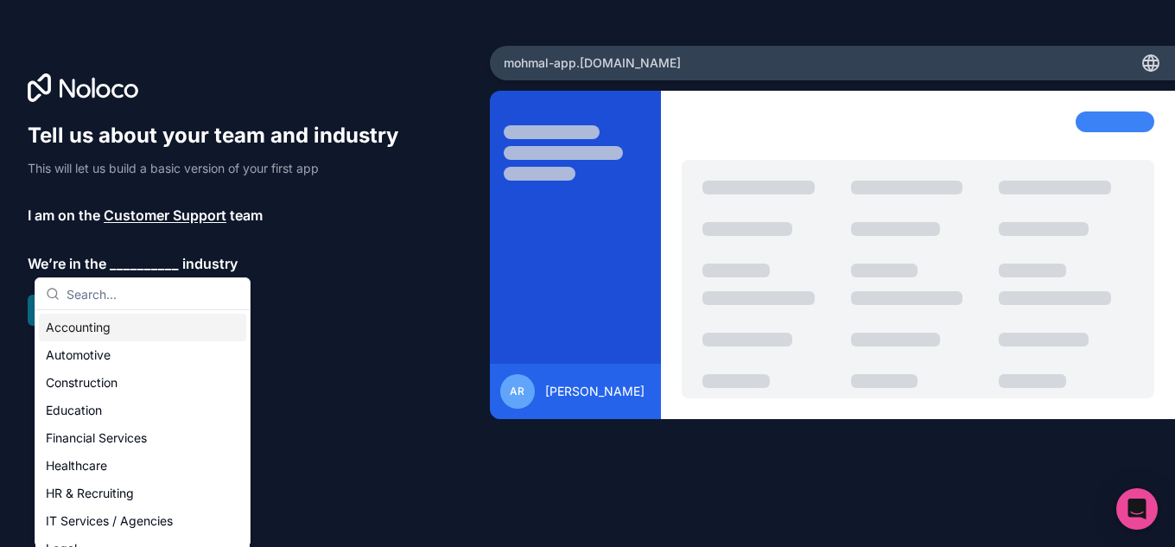
click at [133, 332] on div "Accounting" at bounding box center [142, 328] width 207 height 28
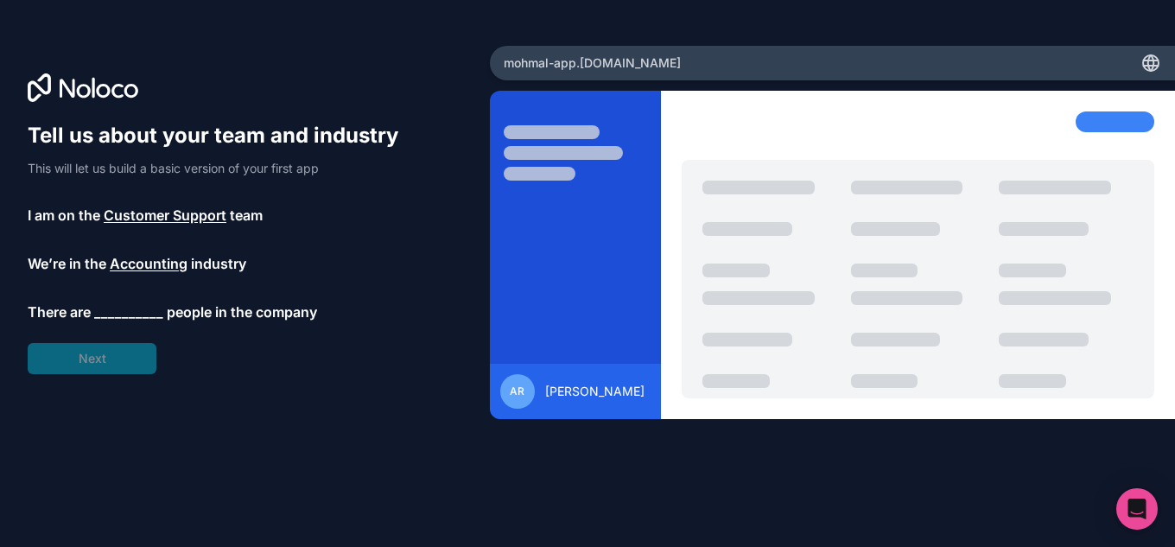
click at [120, 310] on span "__________" at bounding box center [128, 311] width 69 height 21
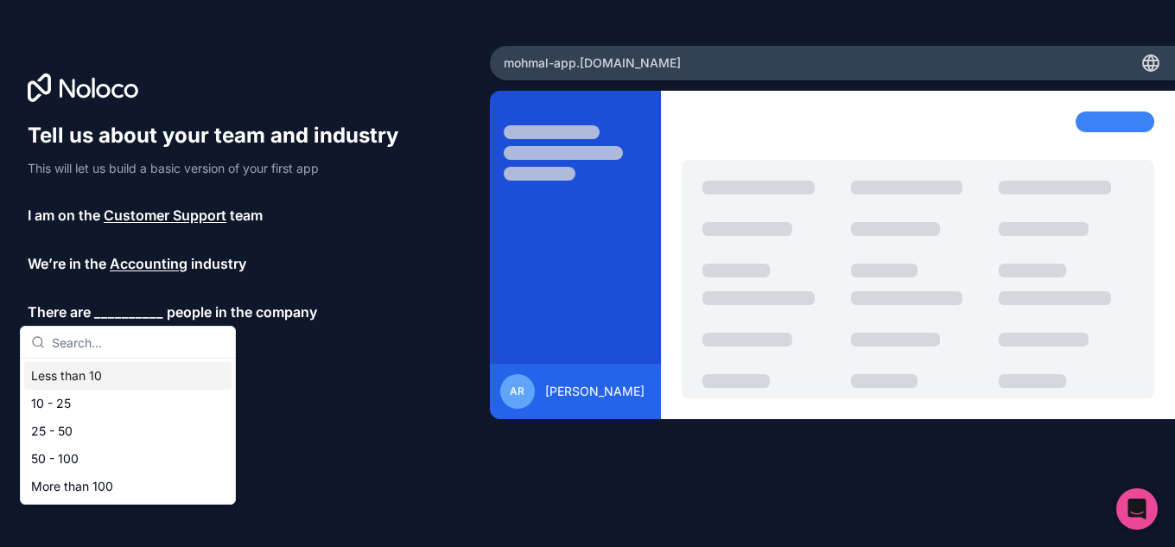
click at [128, 374] on div "Less than 10" at bounding box center [127, 376] width 207 height 28
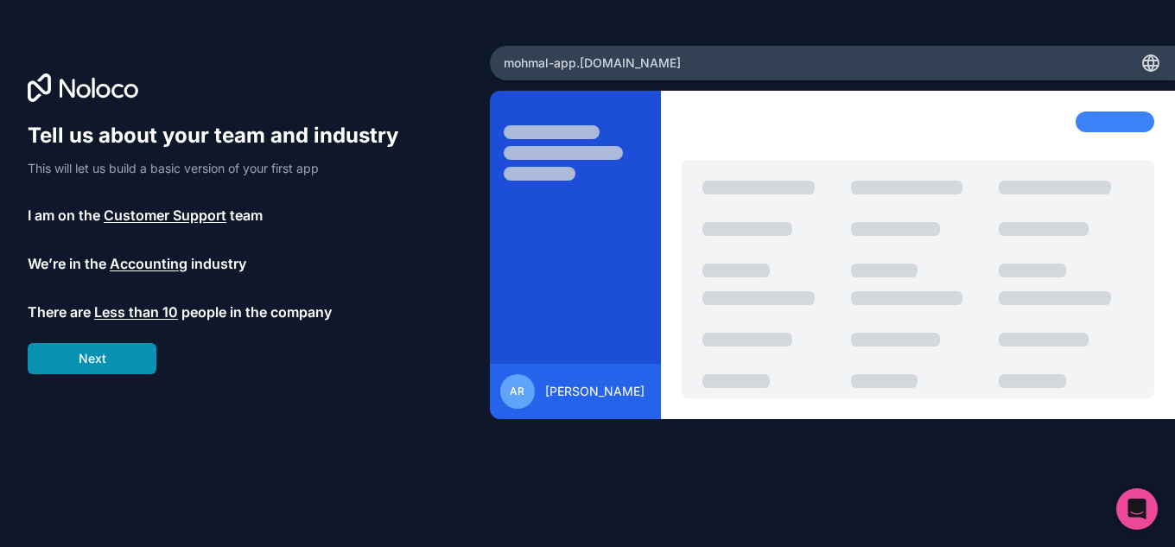
click at [105, 365] on button "Next" at bounding box center [92, 358] width 129 height 31
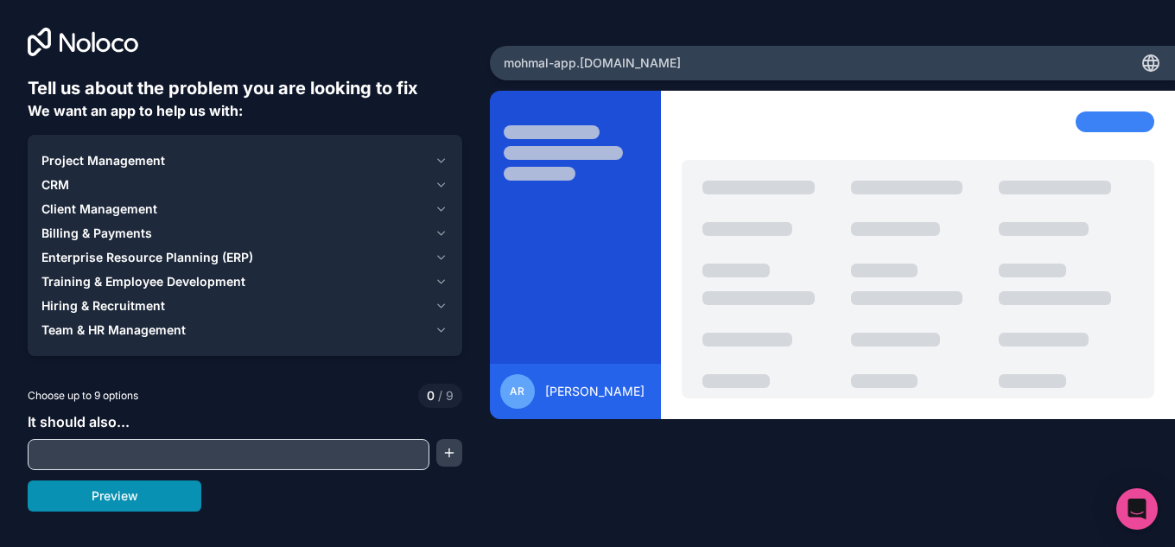
click at [155, 492] on button "Preview" at bounding box center [115, 495] width 174 height 31
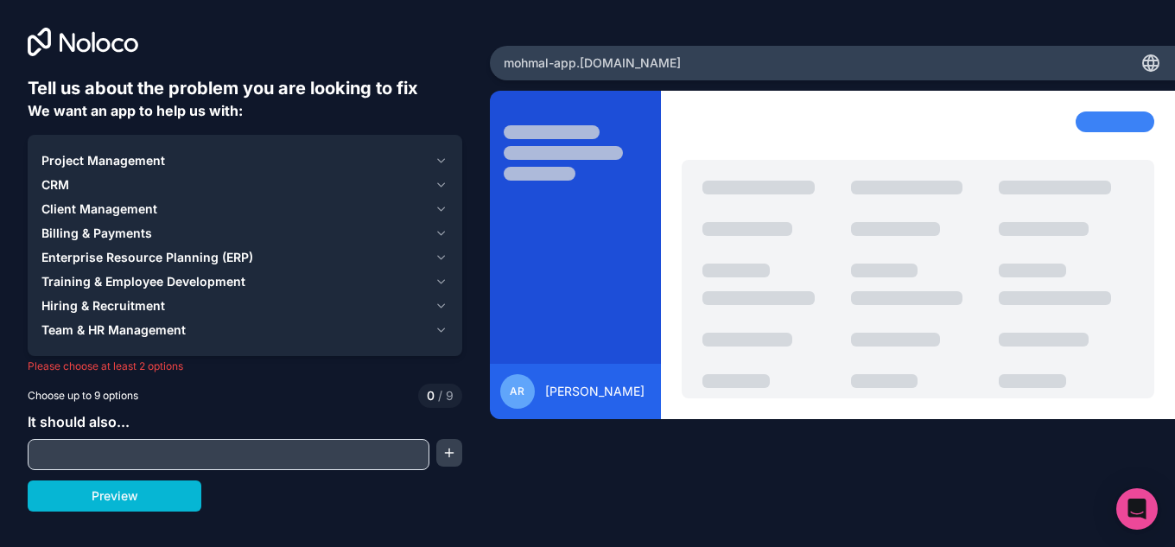
click at [444, 166] on icon "button" at bounding box center [440, 161] width 13 height 14
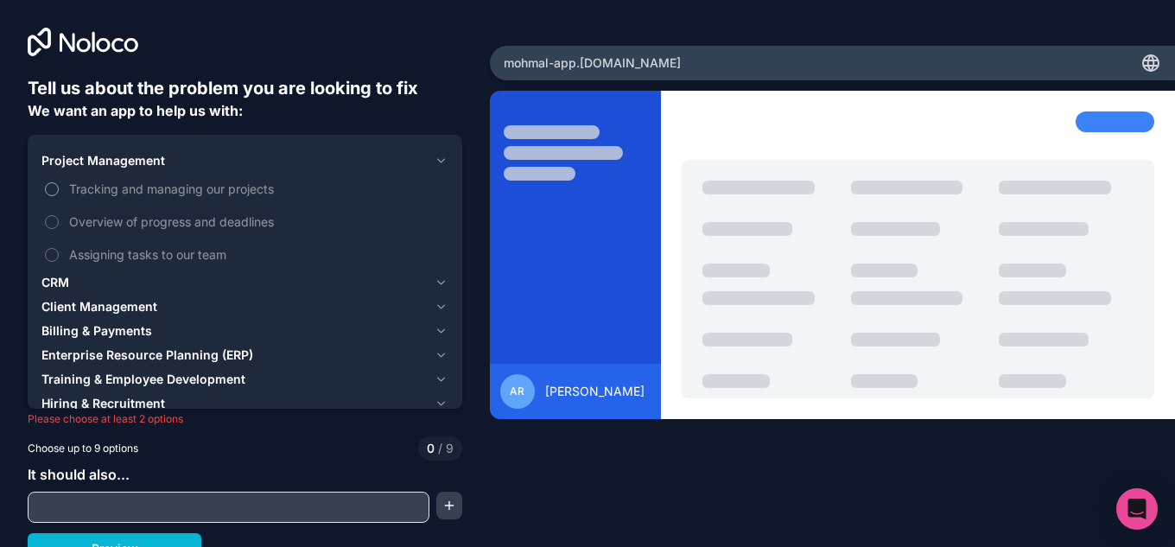
click at [136, 200] on label "Tracking and managing our projects" at bounding box center [244, 189] width 407 height 32
click at [59, 196] on button "Tracking and managing our projects" at bounding box center [52, 189] width 14 height 14
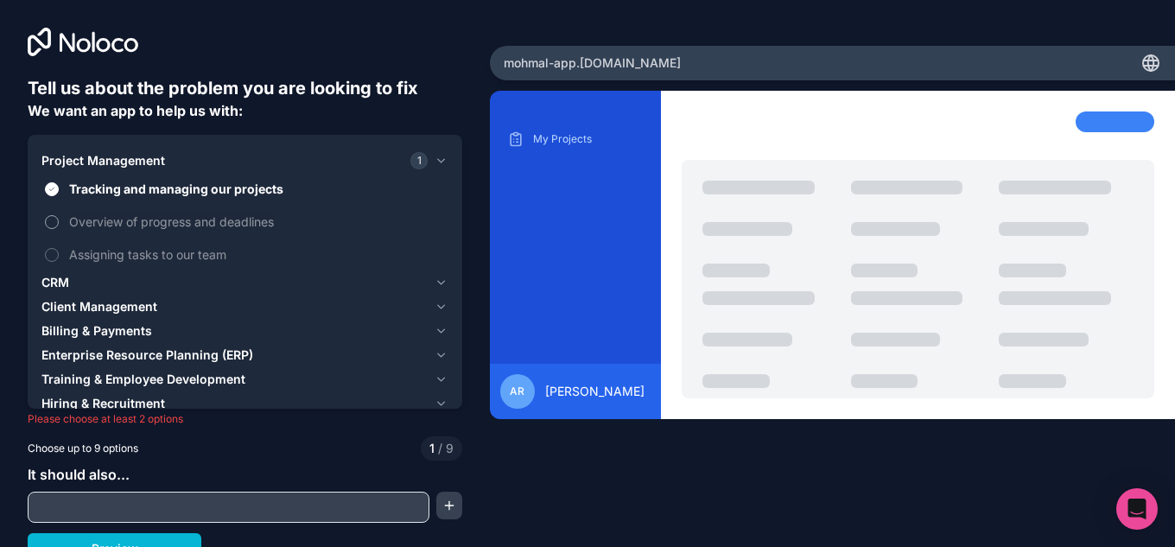
click at [134, 209] on label "Overview of progress and deadlines" at bounding box center [244, 222] width 407 height 32
click at [59, 215] on button "Overview of progress and deadlines" at bounding box center [52, 222] width 14 height 14
click at [127, 287] on div "CRM" at bounding box center [234, 282] width 386 height 17
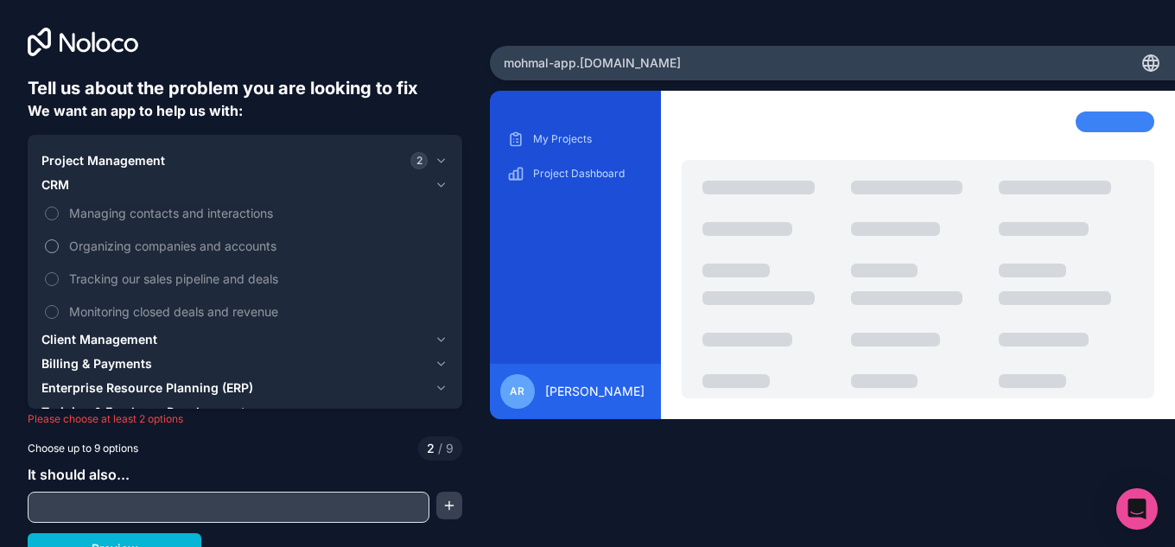
click at [135, 236] on label "Organizing companies and accounts" at bounding box center [244, 246] width 407 height 32
click at [59, 239] on button "Organizing companies and accounts" at bounding box center [52, 246] width 14 height 14
click at [150, 213] on span "Managing contacts and interactions" at bounding box center [257, 213] width 376 height 18
click at [59, 213] on button "Managing contacts and interactions" at bounding box center [52, 213] width 14 height 14
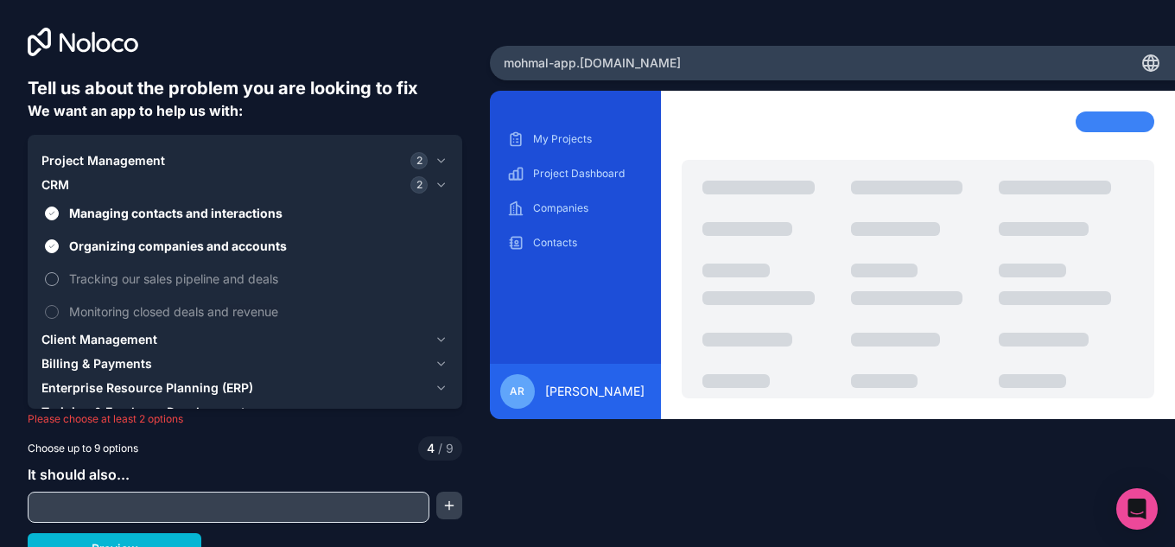
drag, startPoint x: 148, startPoint y: 275, endPoint x: 147, endPoint y: 283, distance: 8.7
click at [147, 275] on span "Tracking our sales pipeline and deals" at bounding box center [257, 279] width 376 height 18
click at [165, 341] on div "Client Management" at bounding box center [234, 339] width 386 height 17
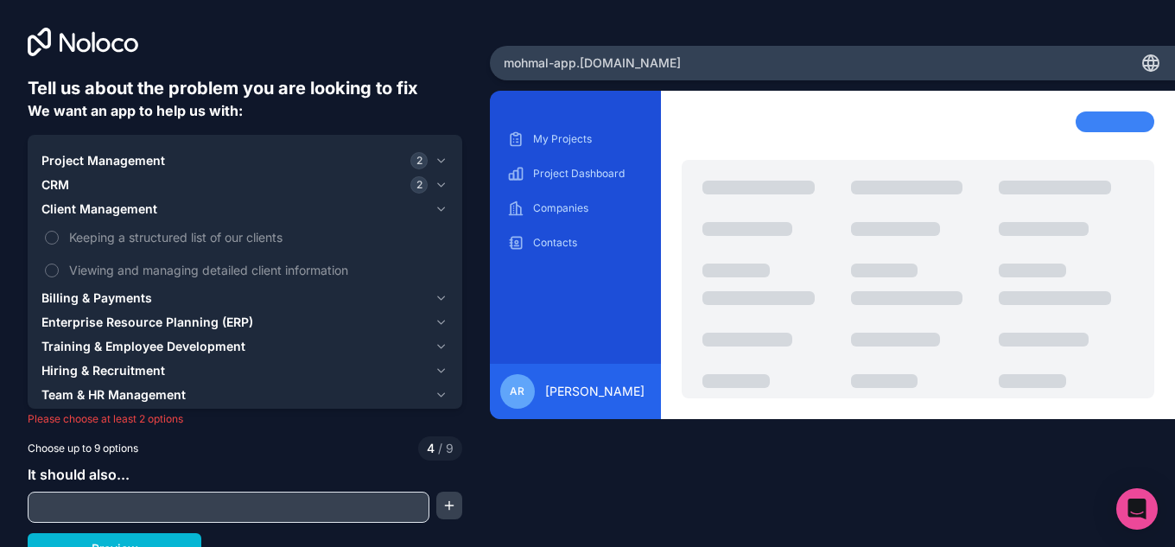
click at [143, 311] on button "Enterprise Resource Planning (ERP)" at bounding box center [244, 322] width 407 height 24
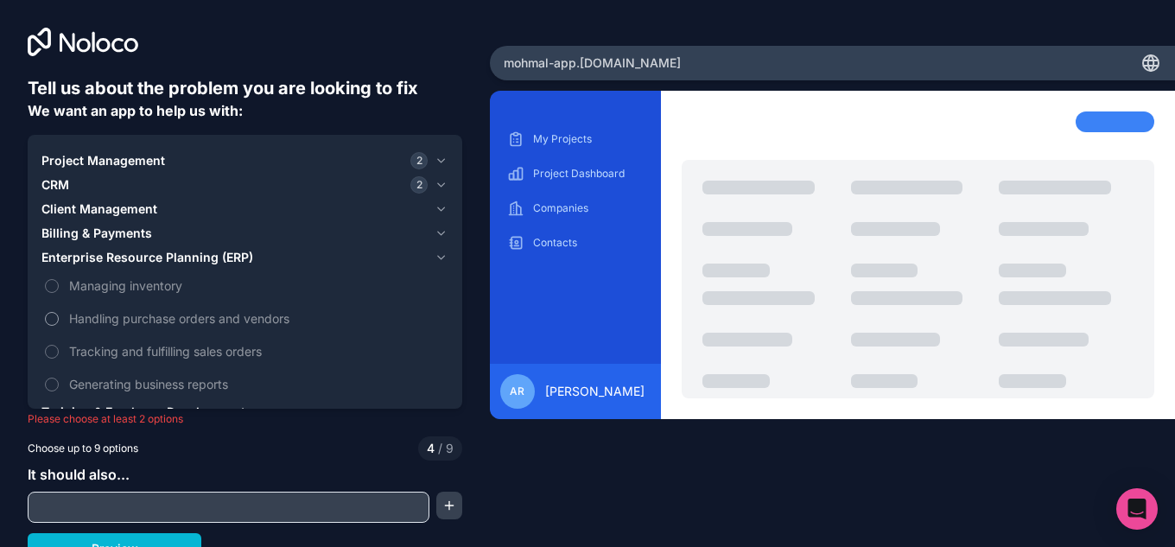
click at [203, 322] on span "Handling purchase orders and vendors" at bounding box center [257, 318] width 376 height 18
click at [59, 322] on button "Handling purchase orders and vendors" at bounding box center [52, 319] width 14 height 14
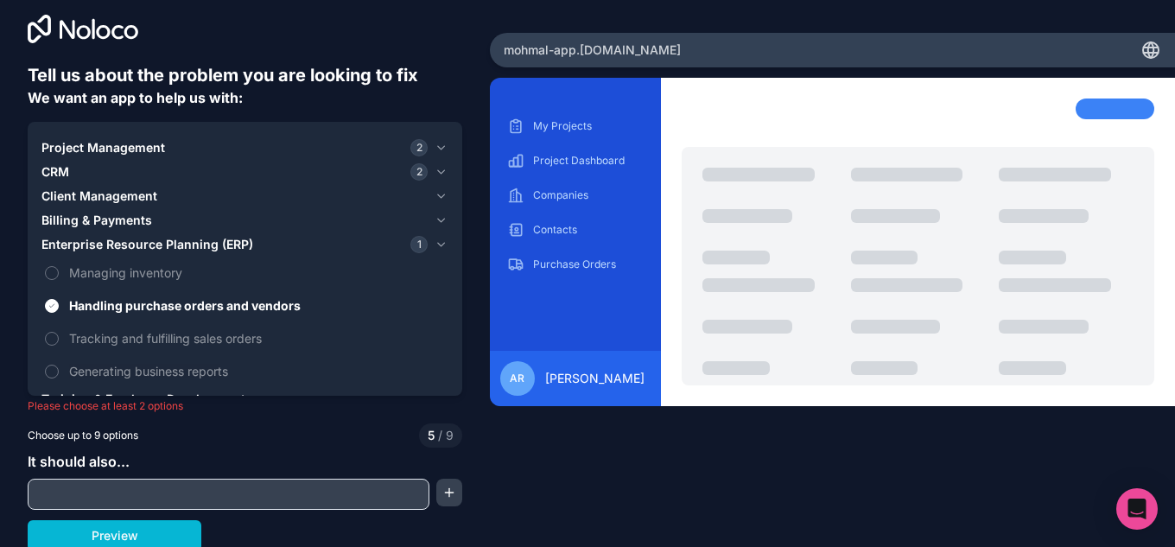
scroll to position [17, 0]
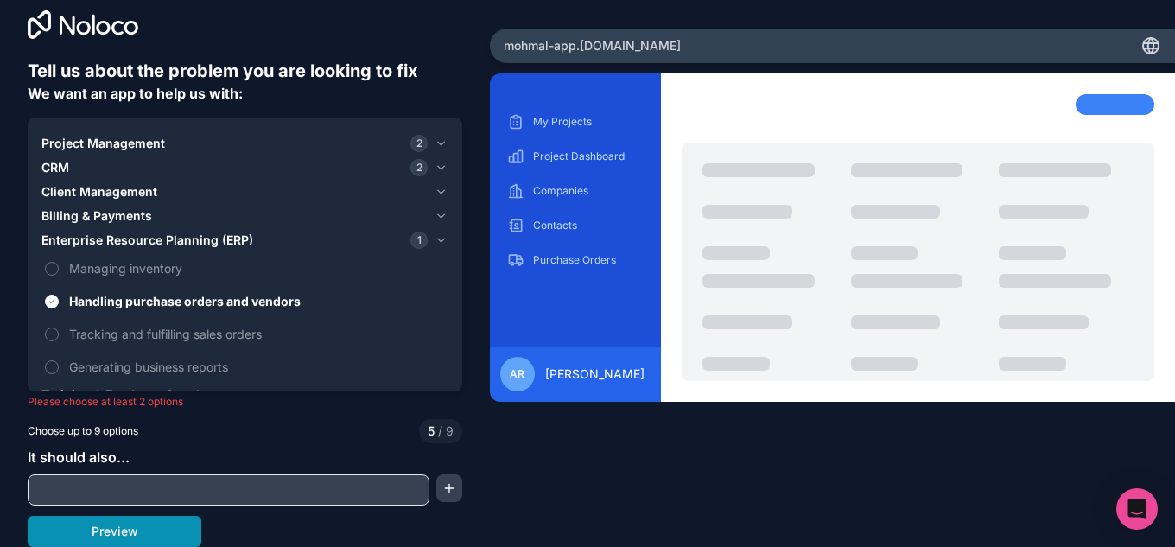
click at [183, 536] on button "Preview" at bounding box center [115, 531] width 174 height 31
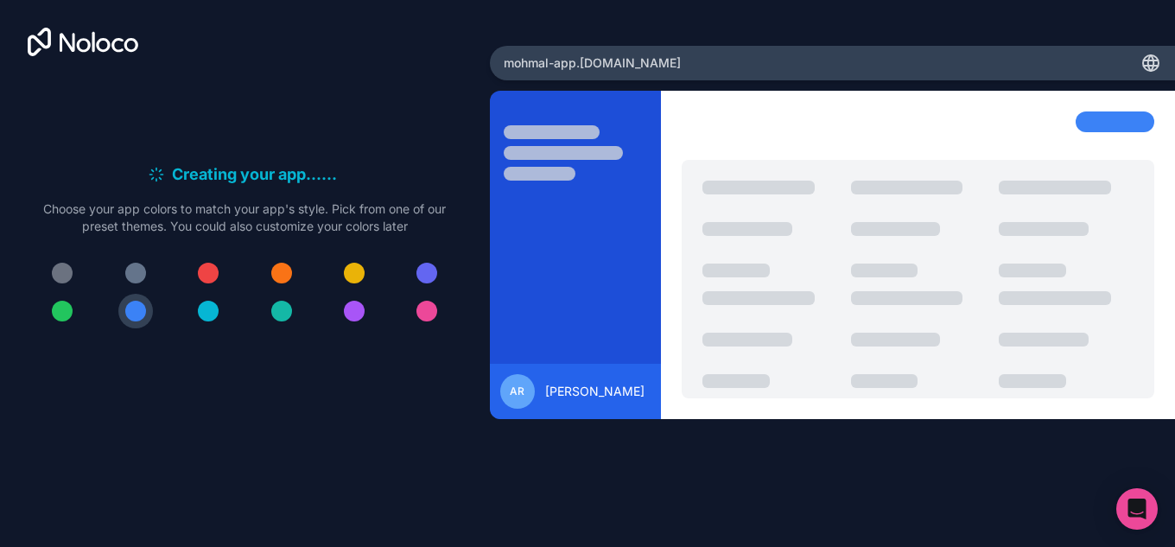
scroll to position [0, 0]
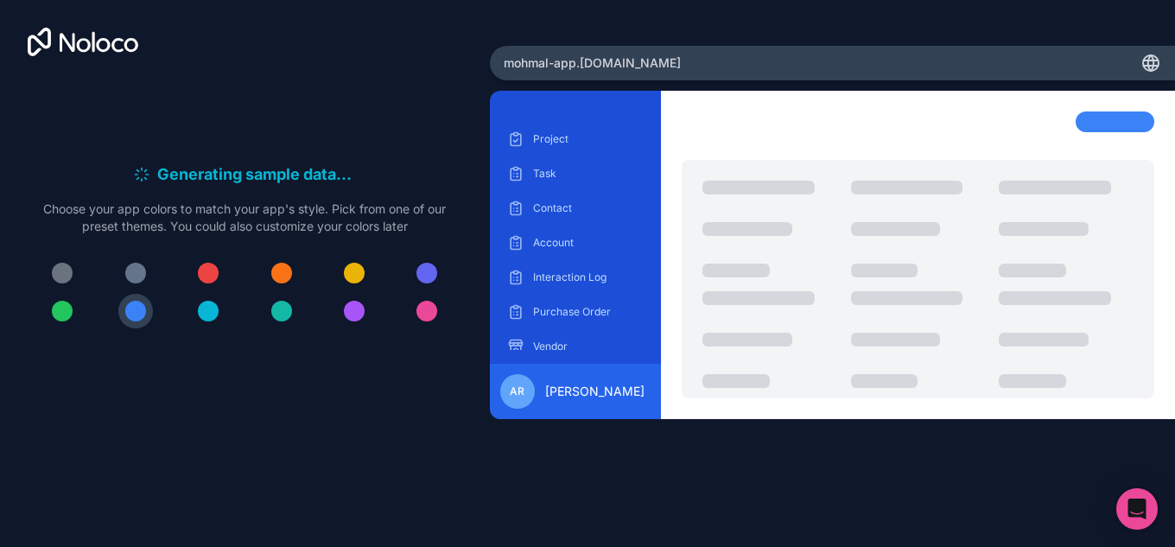
click at [460, 142] on div "Generating sample data . . . Meanwhile, let's personalize it! Choose your app c…" at bounding box center [245, 252] width 434 height 352
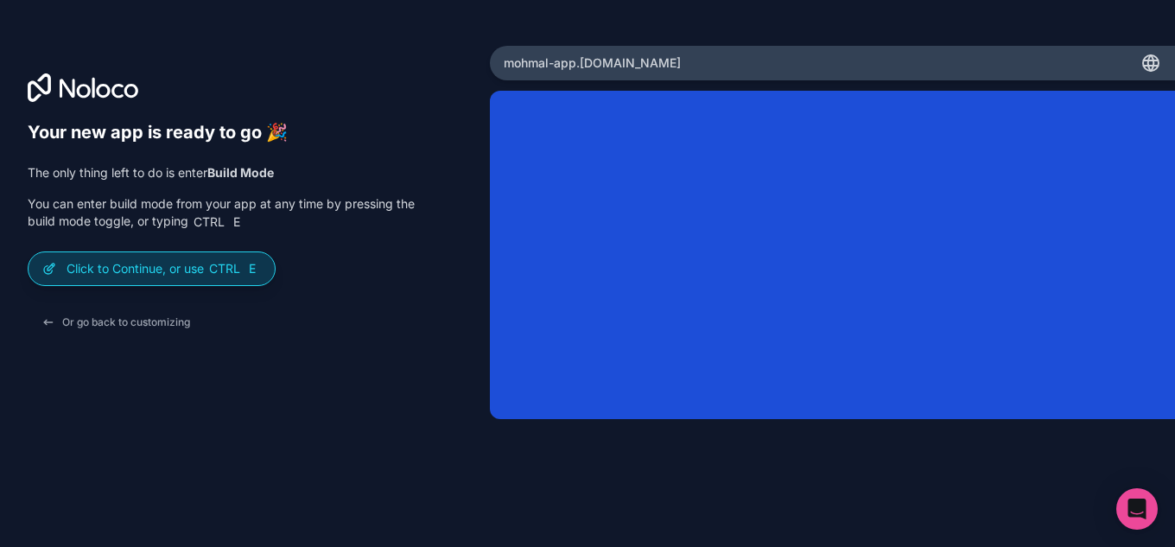
click at [251, 275] on span "E" at bounding box center [252, 269] width 14 height 14
